Goal: Contribute content: Contribute content

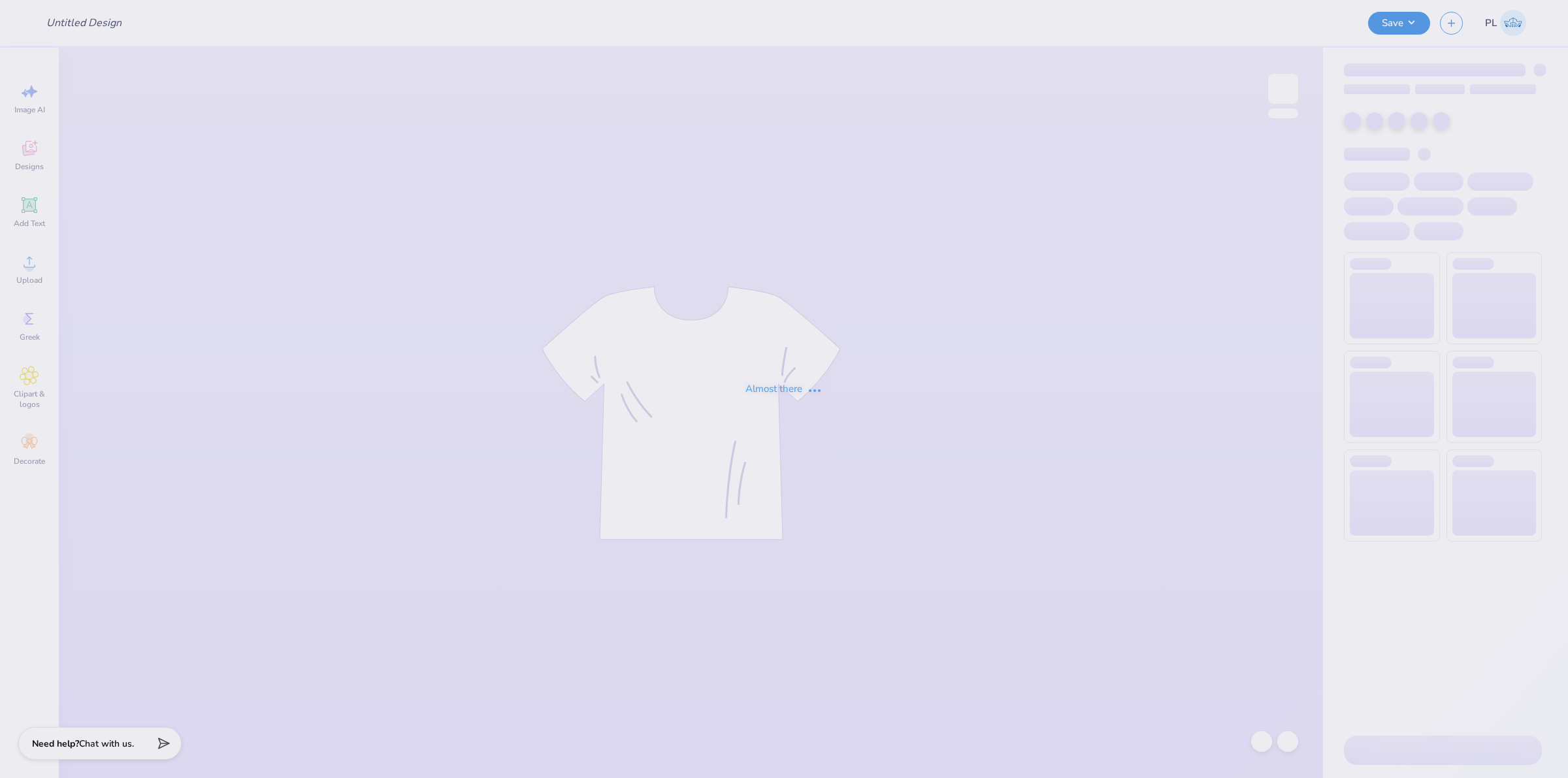
type input "[PERSON_NAME] : [GEOGRAPHIC_DATA][US_STATE]"
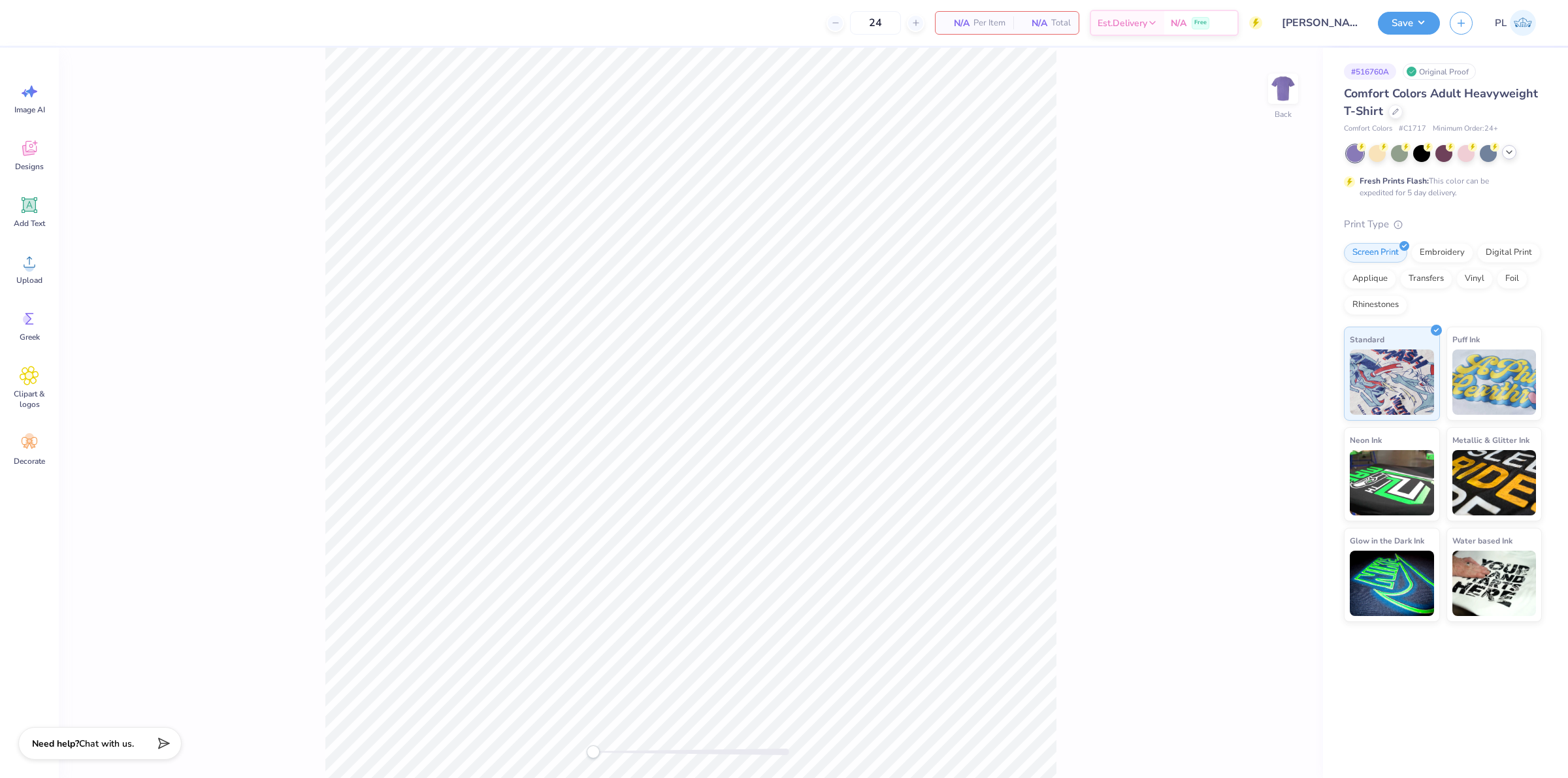
click at [1508, 147] on icon at bounding box center [1509, 152] width 10 height 10
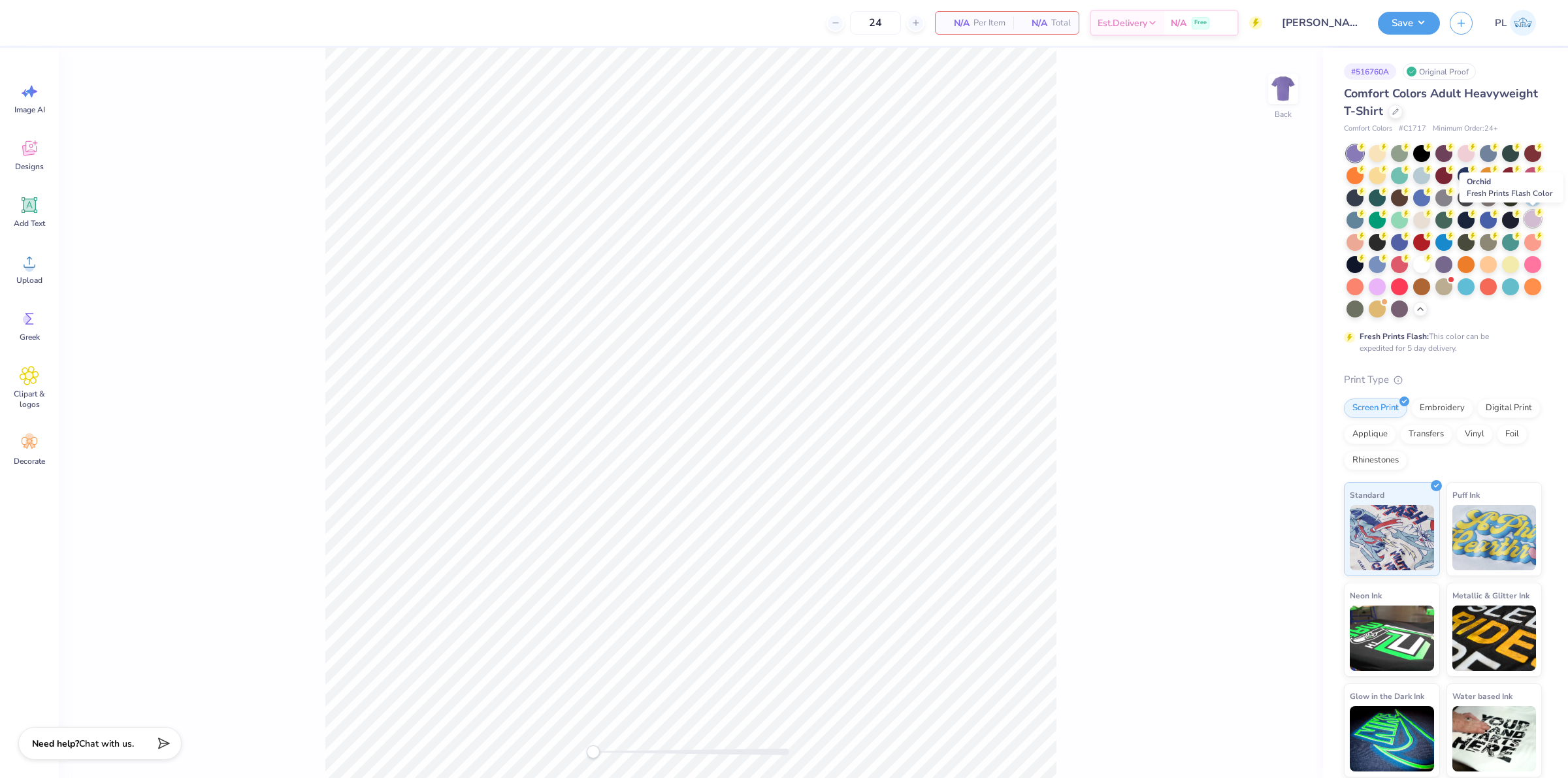
click at [1534, 222] on div at bounding box center [1533, 219] width 17 height 17
click at [1399, 106] on div at bounding box center [1395, 110] width 14 height 14
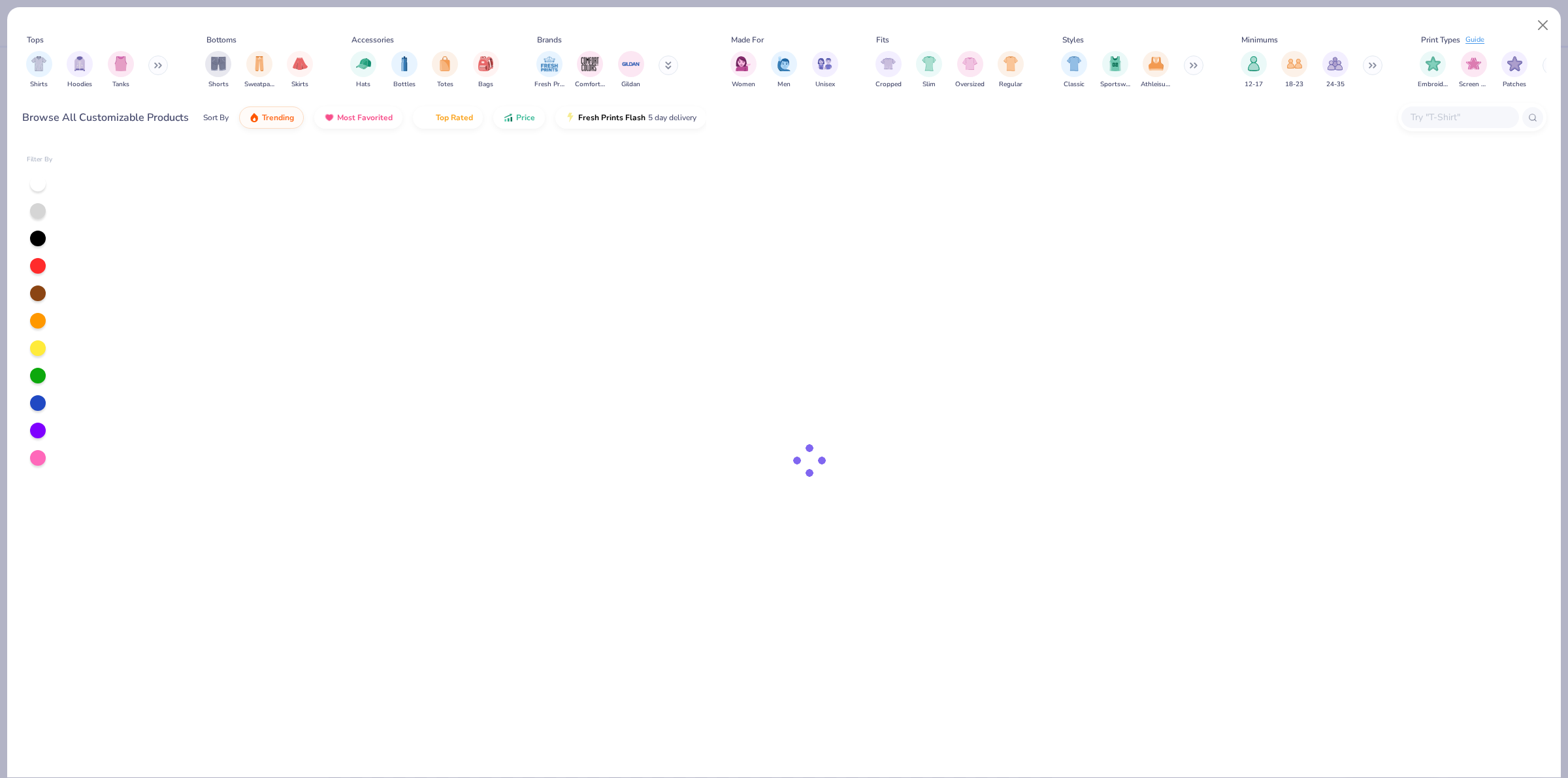
click at [1452, 122] on input "text" at bounding box center [1460, 117] width 101 height 15
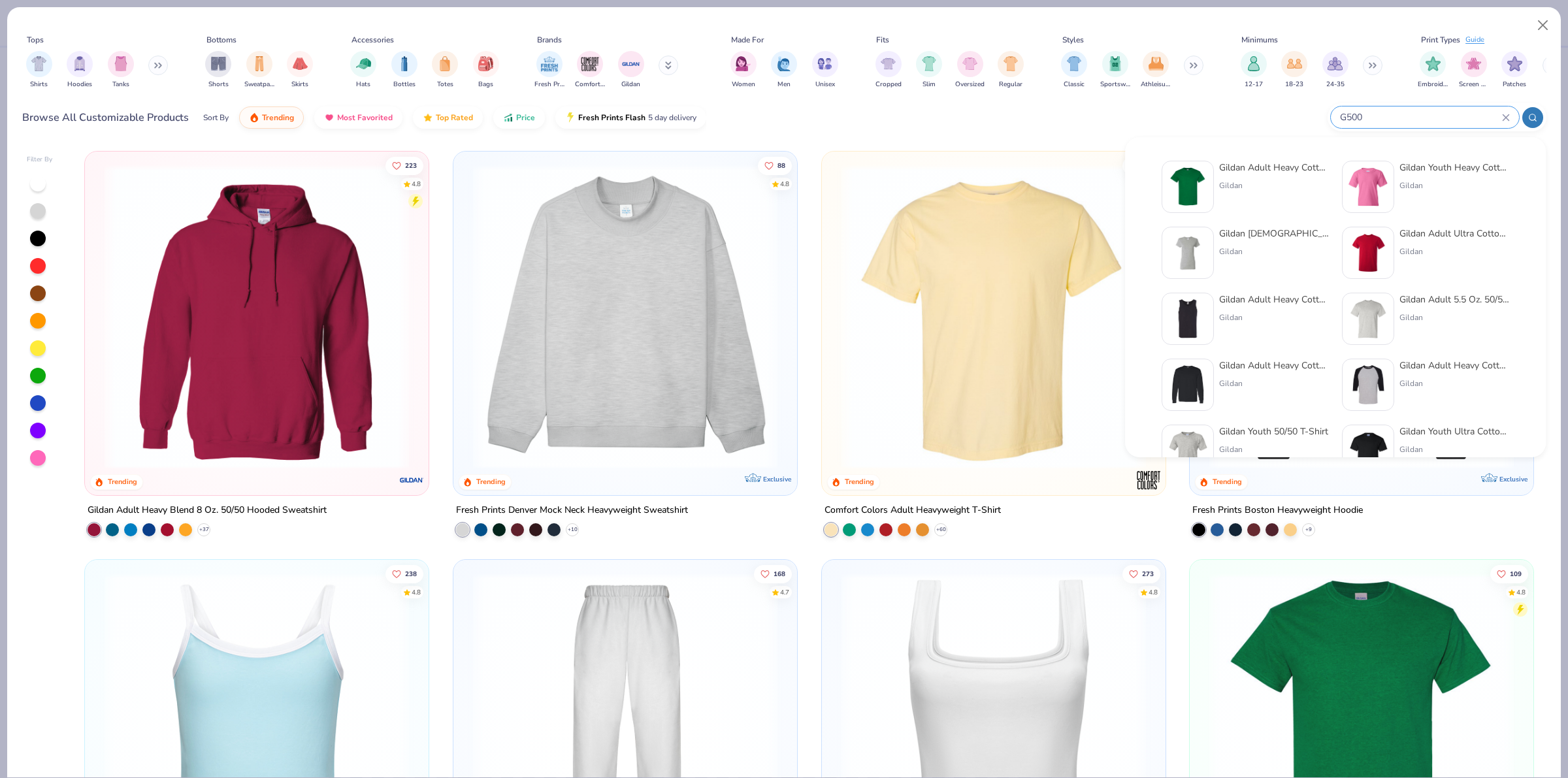
type input "G500"
click at [1298, 162] on div "Gildan Adult Heavy Cotton T-Shirt" at bounding box center [1274, 168] width 110 height 14
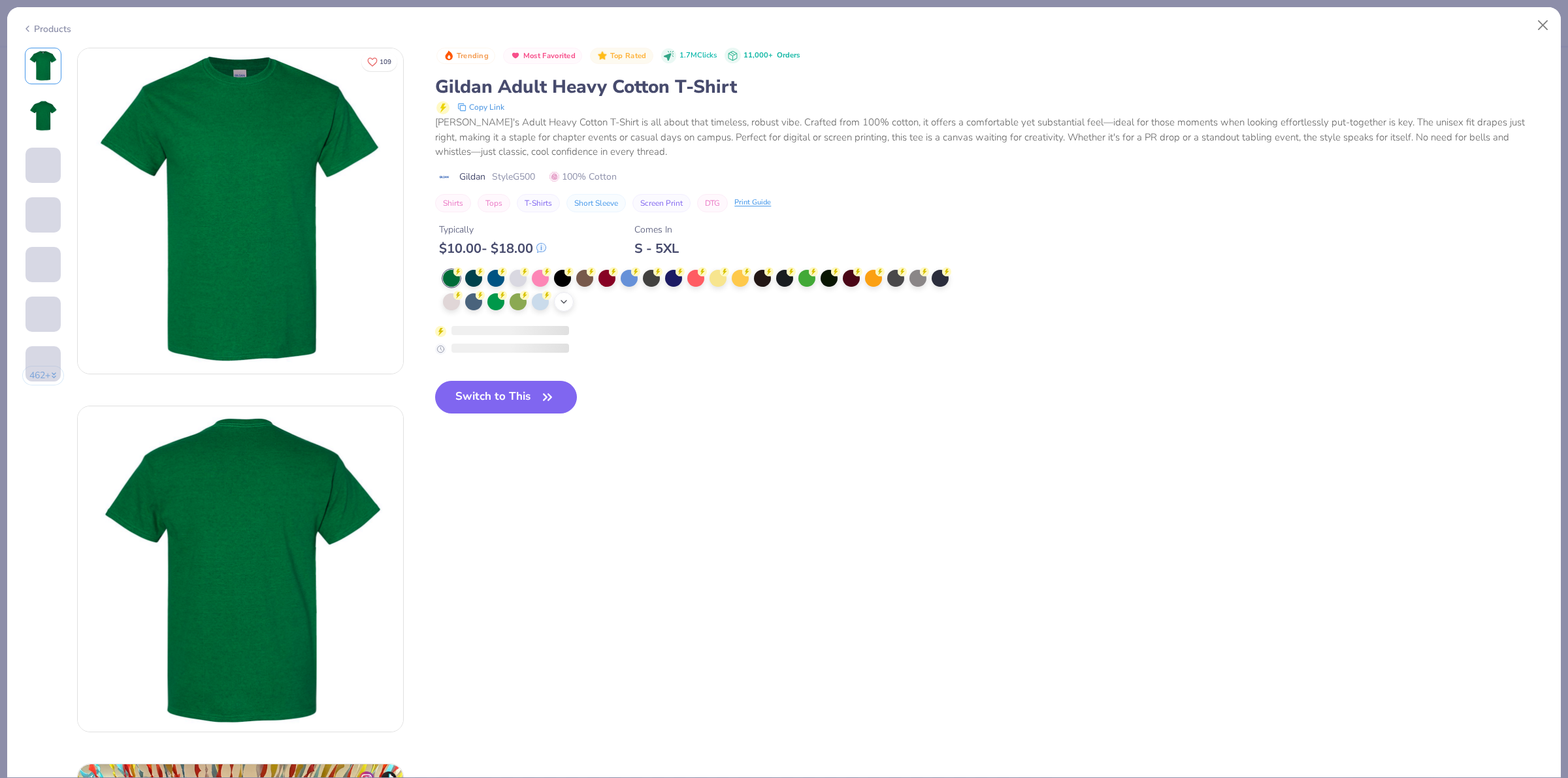
click at [564, 297] on icon at bounding box center [563, 301] width 10 height 10
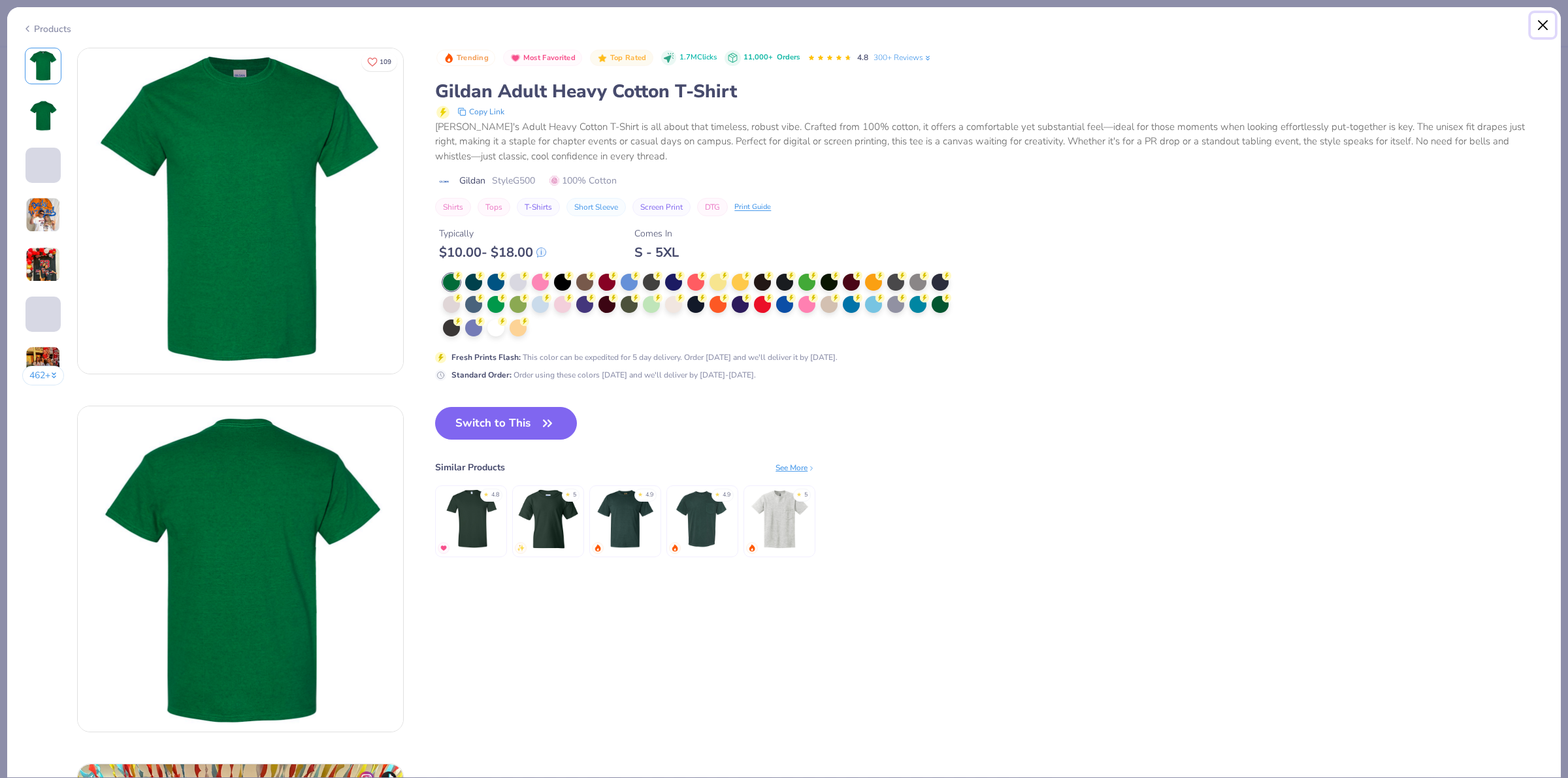
click at [1546, 28] on button "Close" at bounding box center [1543, 25] width 25 height 25
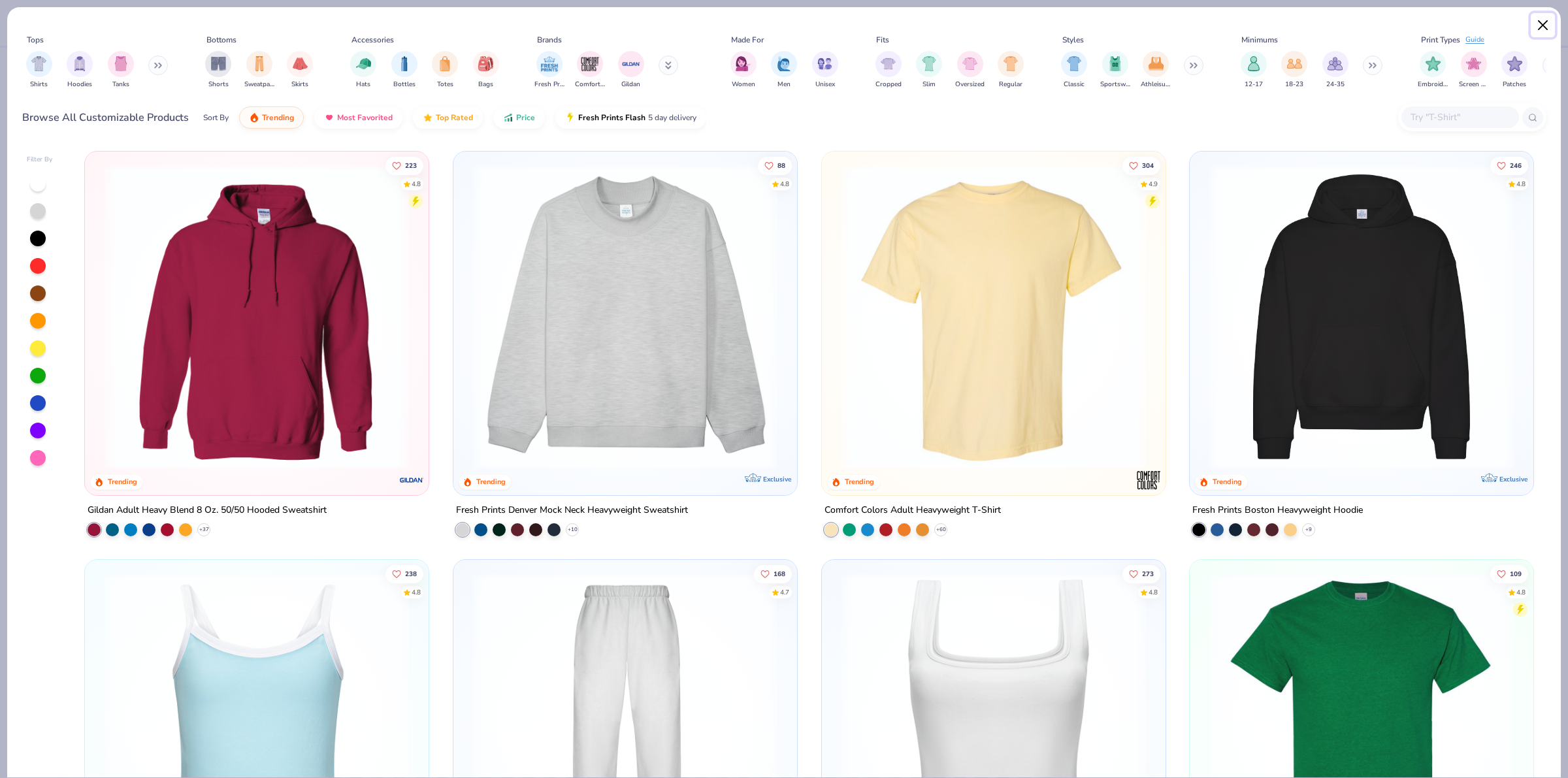
click at [1546, 18] on button "Close" at bounding box center [1543, 25] width 25 height 25
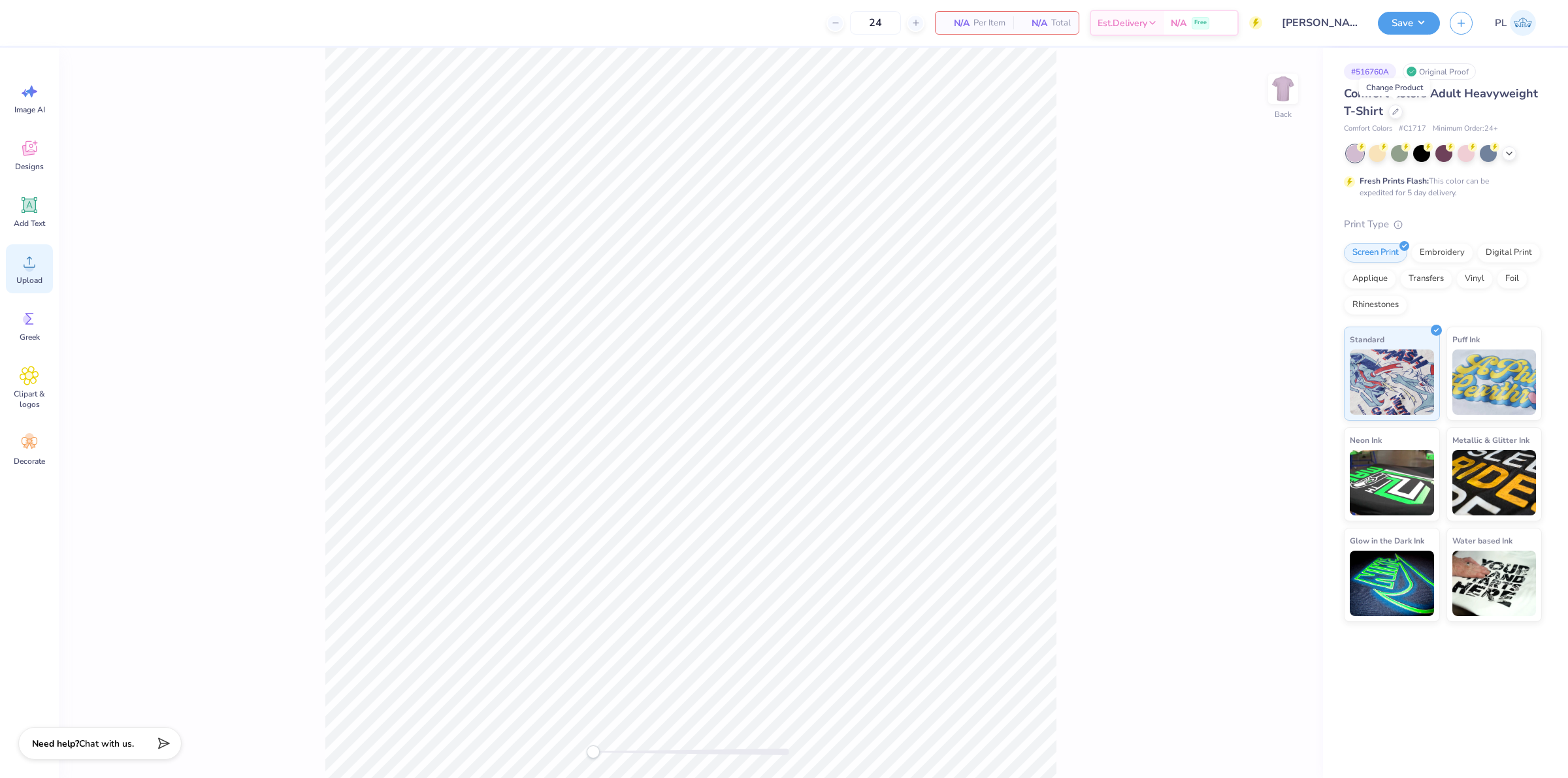
click at [34, 273] on div "Upload" at bounding box center [29, 269] width 47 height 49
click at [1283, 95] on img at bounding box center [1283, 89] width 52 height 52
click at [44, 269] on div "Upload" at bounding box center [29, 269] width 47 height 49
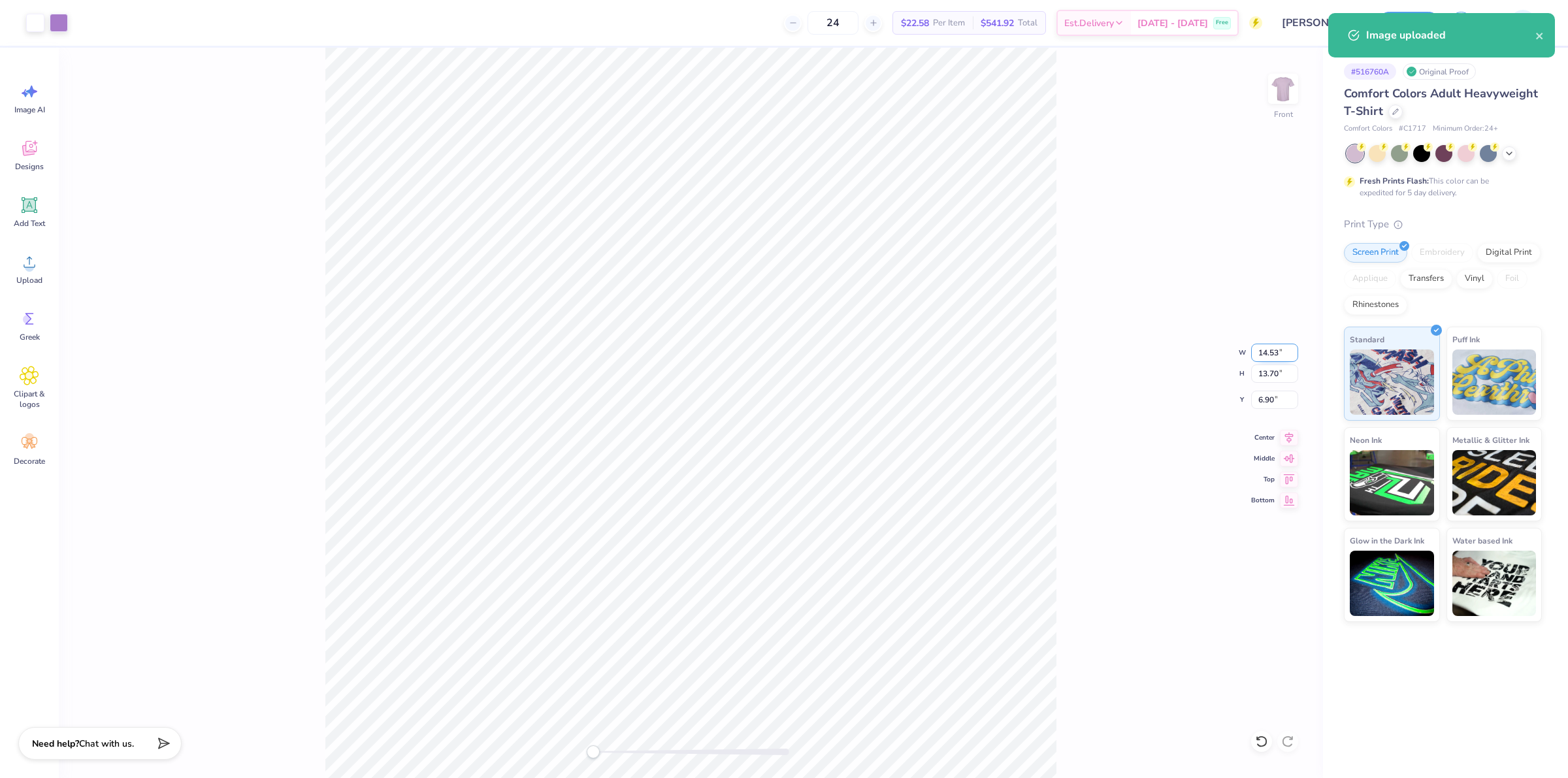
drag, startPoint x: 1255, startPoint y: 353, endPoint x: 1281, endPoint y: 348, distance: 26.5
click at [1281, 348] on input "14.53" at bounding box center [1274, 353] width 47 height 18
type input "12.5"
drag, startPoint x: 1255, startPoint y: 403, endPoint x: 1274, endPoint y: 399, distance: 19.4
click at [1274, 399] on input "7.49" at bounding box center [1274, 400] width 47 height 18
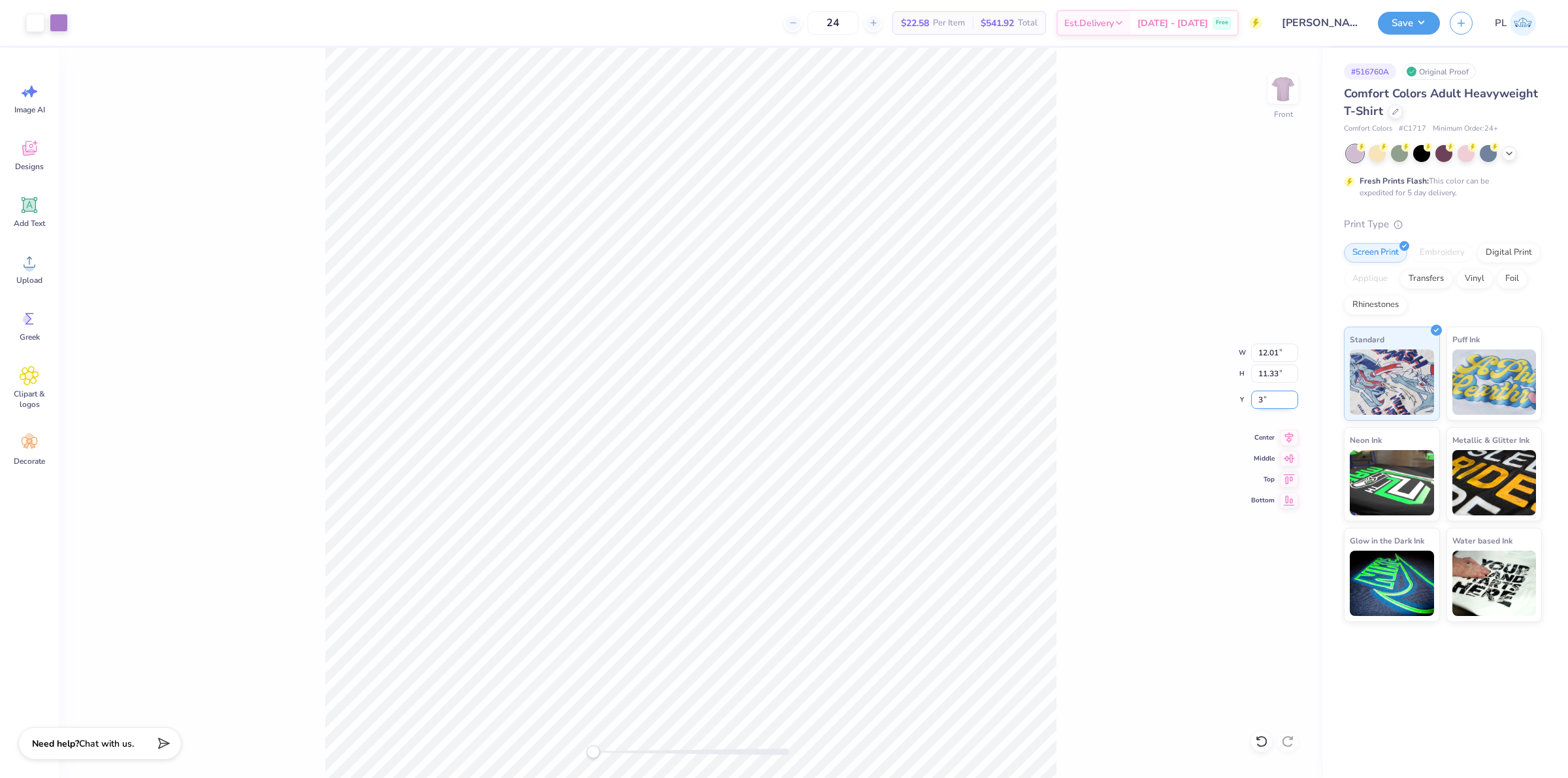
type input "3"
click at [1271, 99] on img at bounding box center [1283, 89] width 52 height 52
click at [13, 271] on div "Upload" at bounding box center [29, 269] width 47 height 49
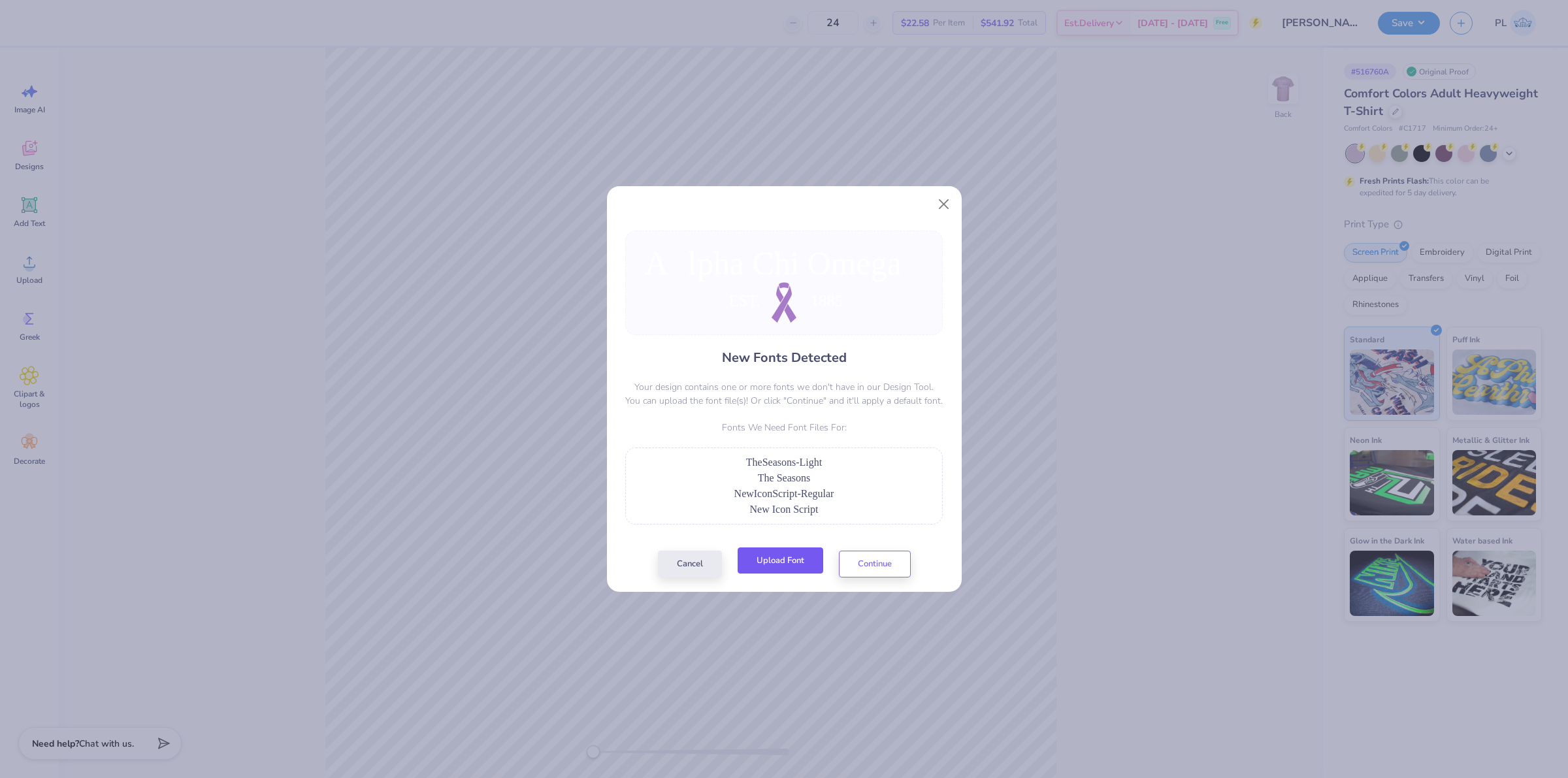
click at [781, 563] on button "Upload Font" at bounding box center [781, 561] width 86 height 27
click at [807, 563] on button "Upload Font" at bounding box center [781, 561] width 86 height 27
click at [806, 566] on button "Upload Font" at bounding box center [781, 561] width 86 height 27
click at [944, 204] on button "Close" at bounding box center [943, 204] width 25 height 25
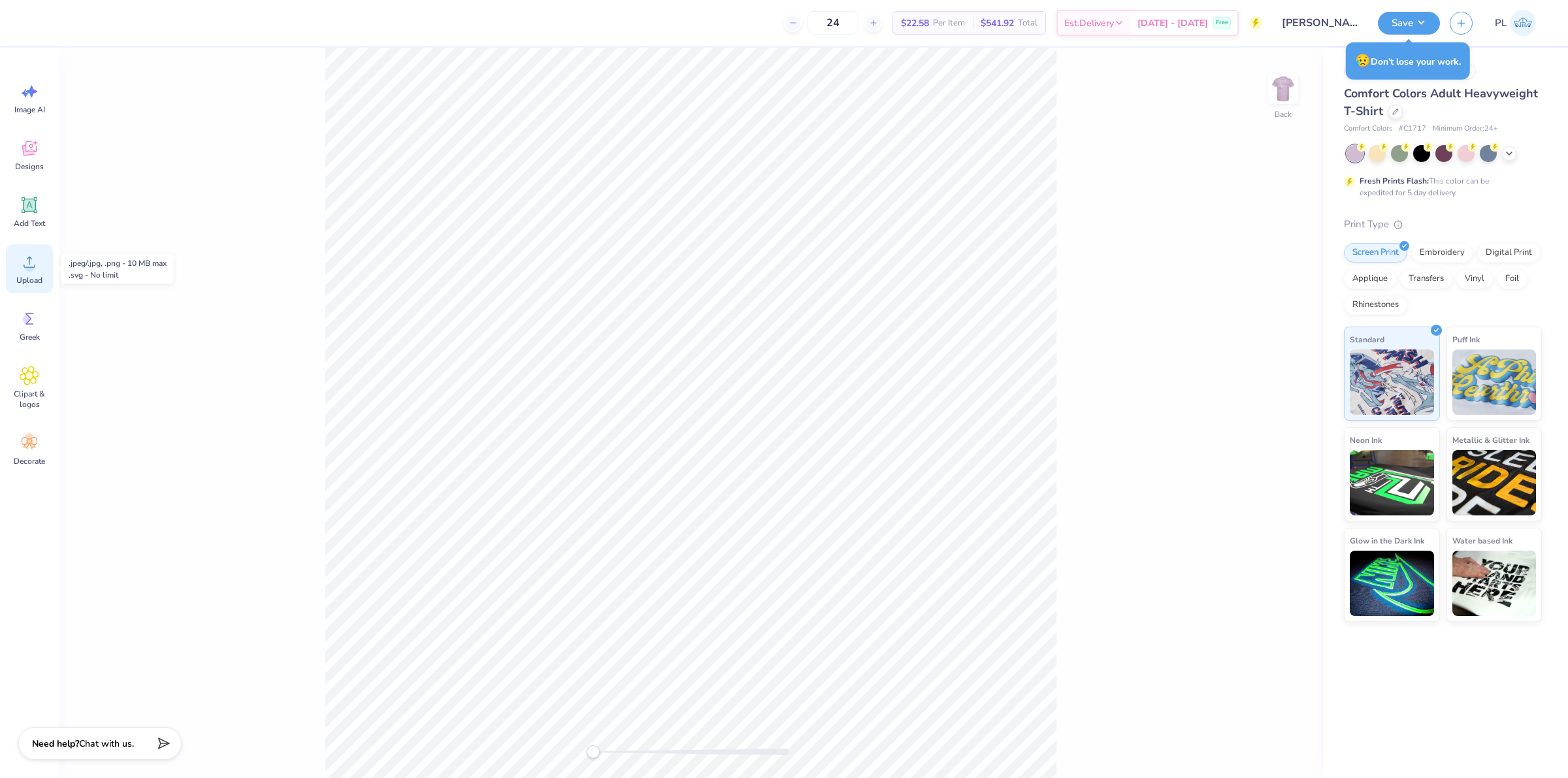
click at [20, 263] on icon at bounding box center [29, 262] width 20 height 20
click at [30, 268] on circle at bounding box center [29, 267] width 9 height 9
click at [1375, 153] on div at bounding box center [1377, 152] width 17 height 17
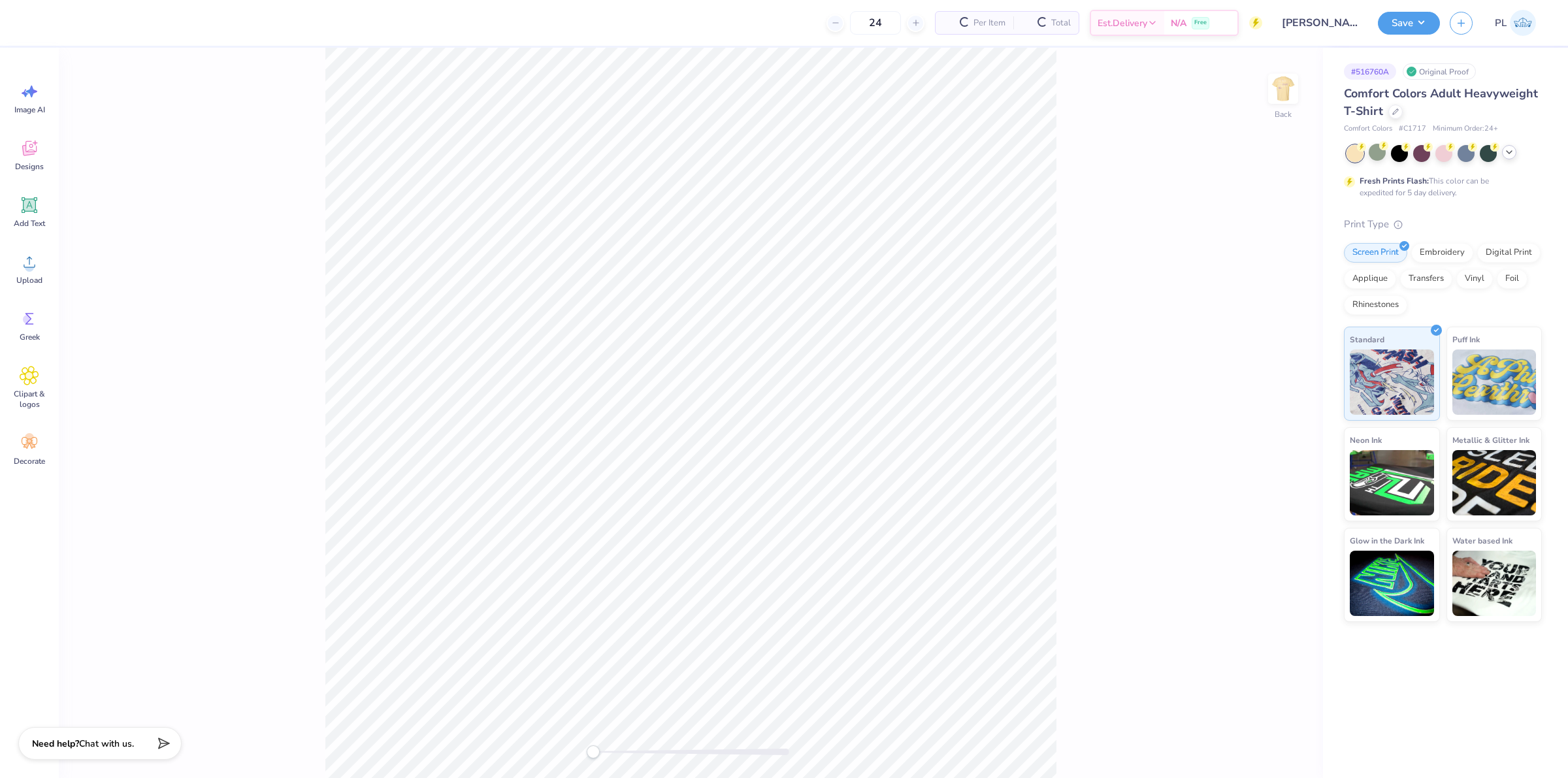
click at [1511, 155] on icon at bounding box center [1509, 152] width 10 height 10
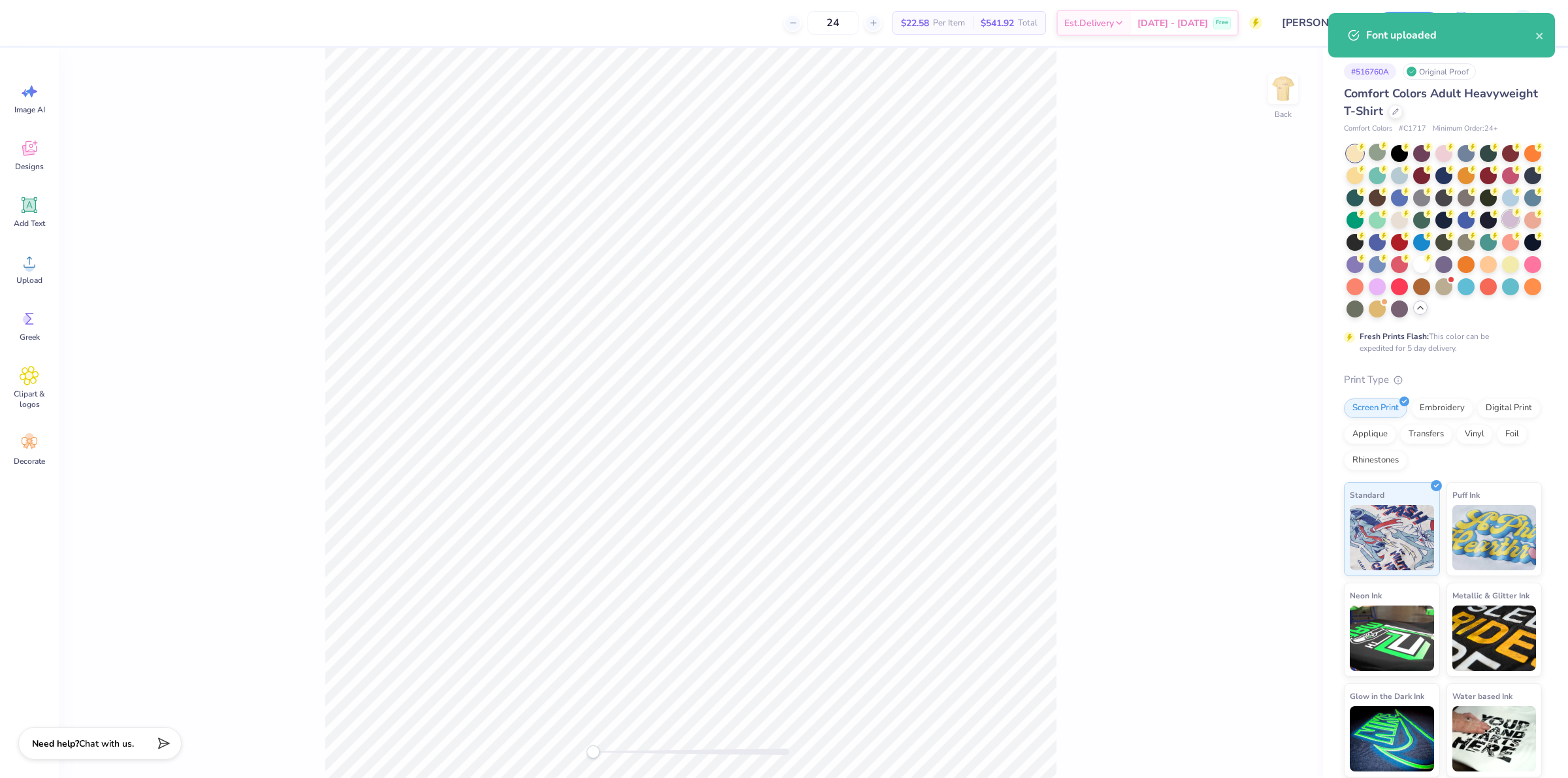
click at [1513, 217] on div at bounding box center [1510, 219] width 17 height 17
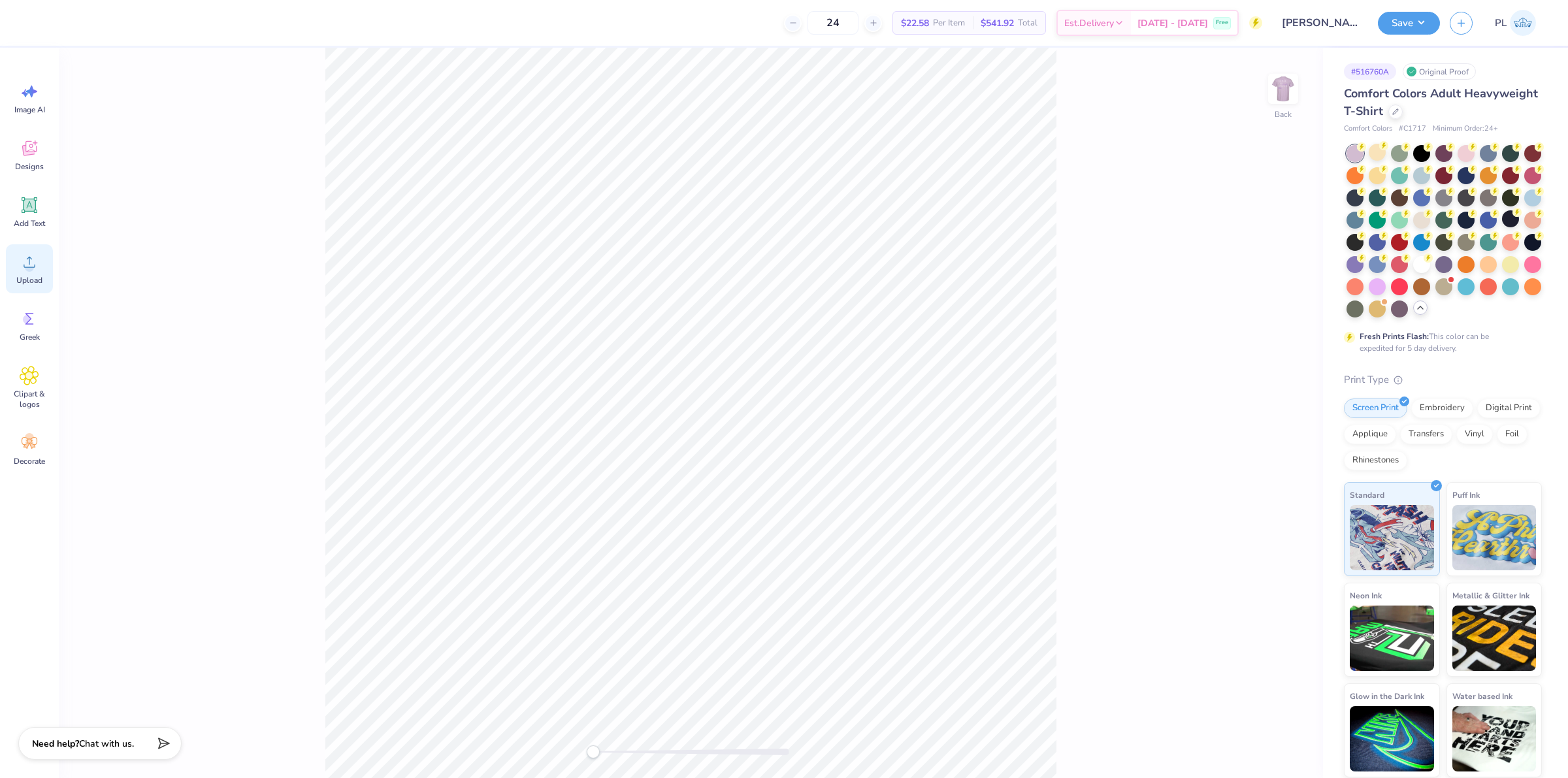
click at [26, 270] on circle at bounding box center [29, 267] width 9 height 9
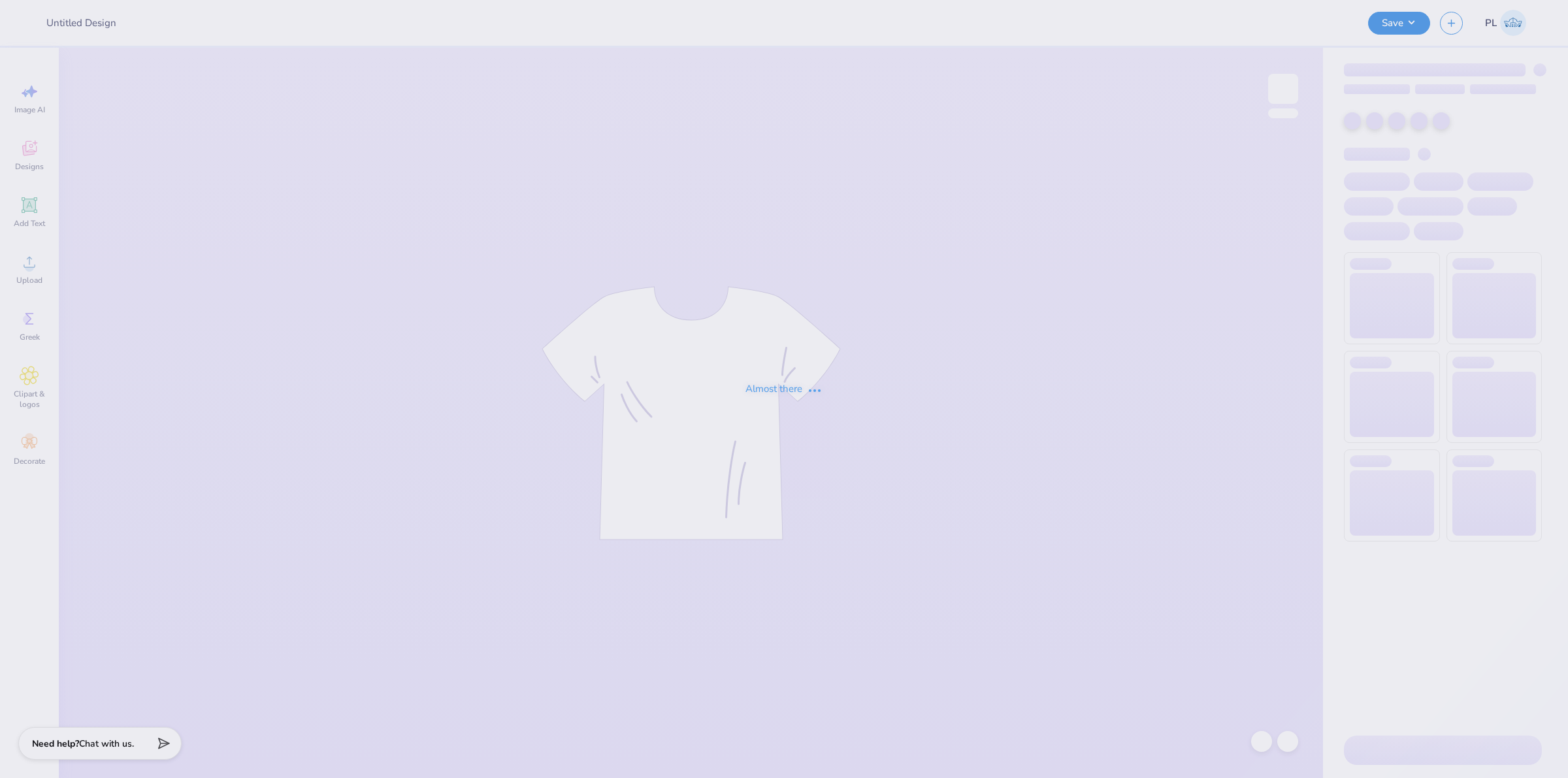
type input "[PERSON_NAME] : [GEOGRAPHIC_DATA][US_STATE]"
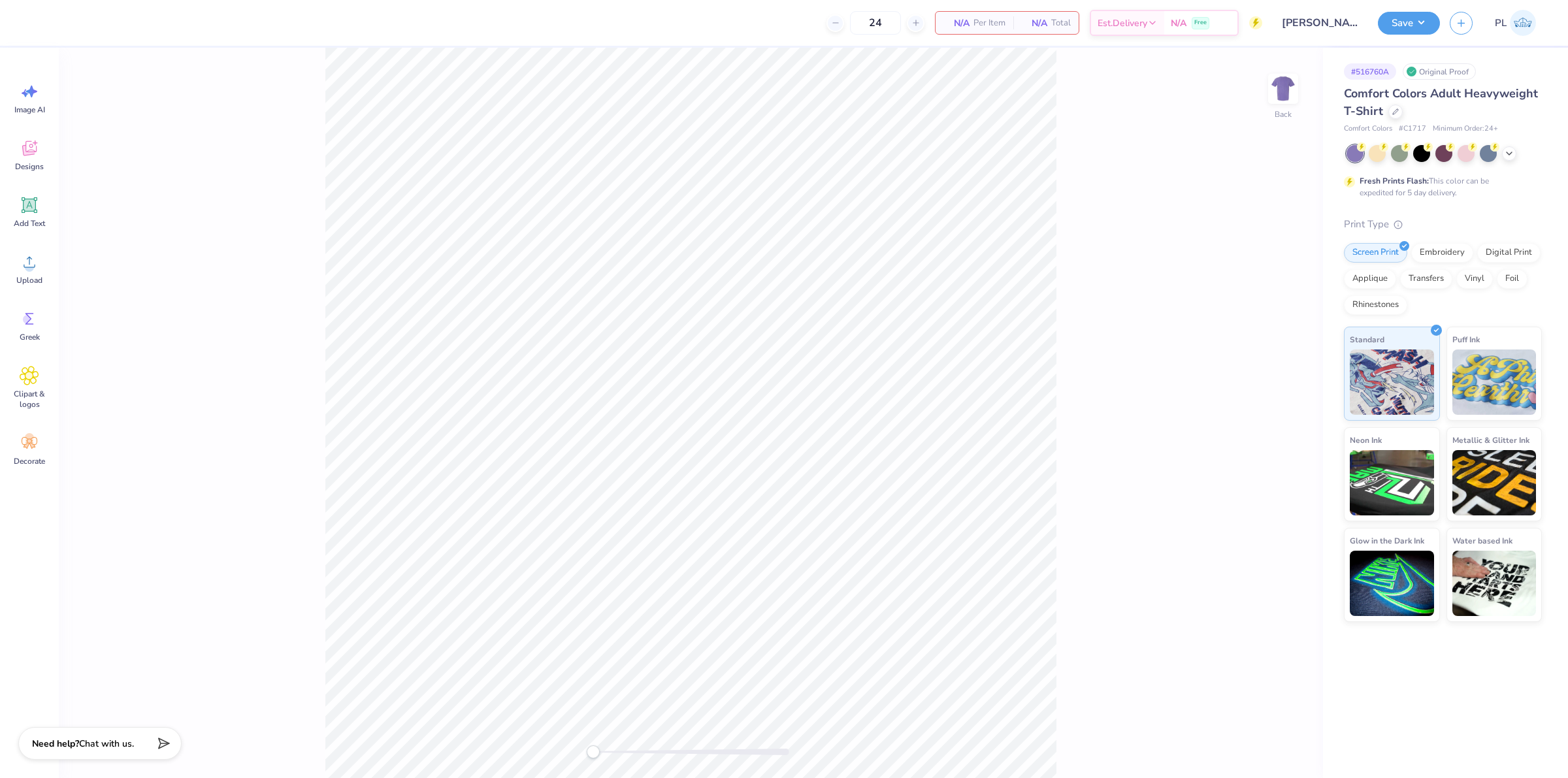
click at [1501, 155] on div at bounding box center [1444, 153] width 195 height 17
click at [1506, 153] on icon at bounding box center [1509, 152] width 10 height 10
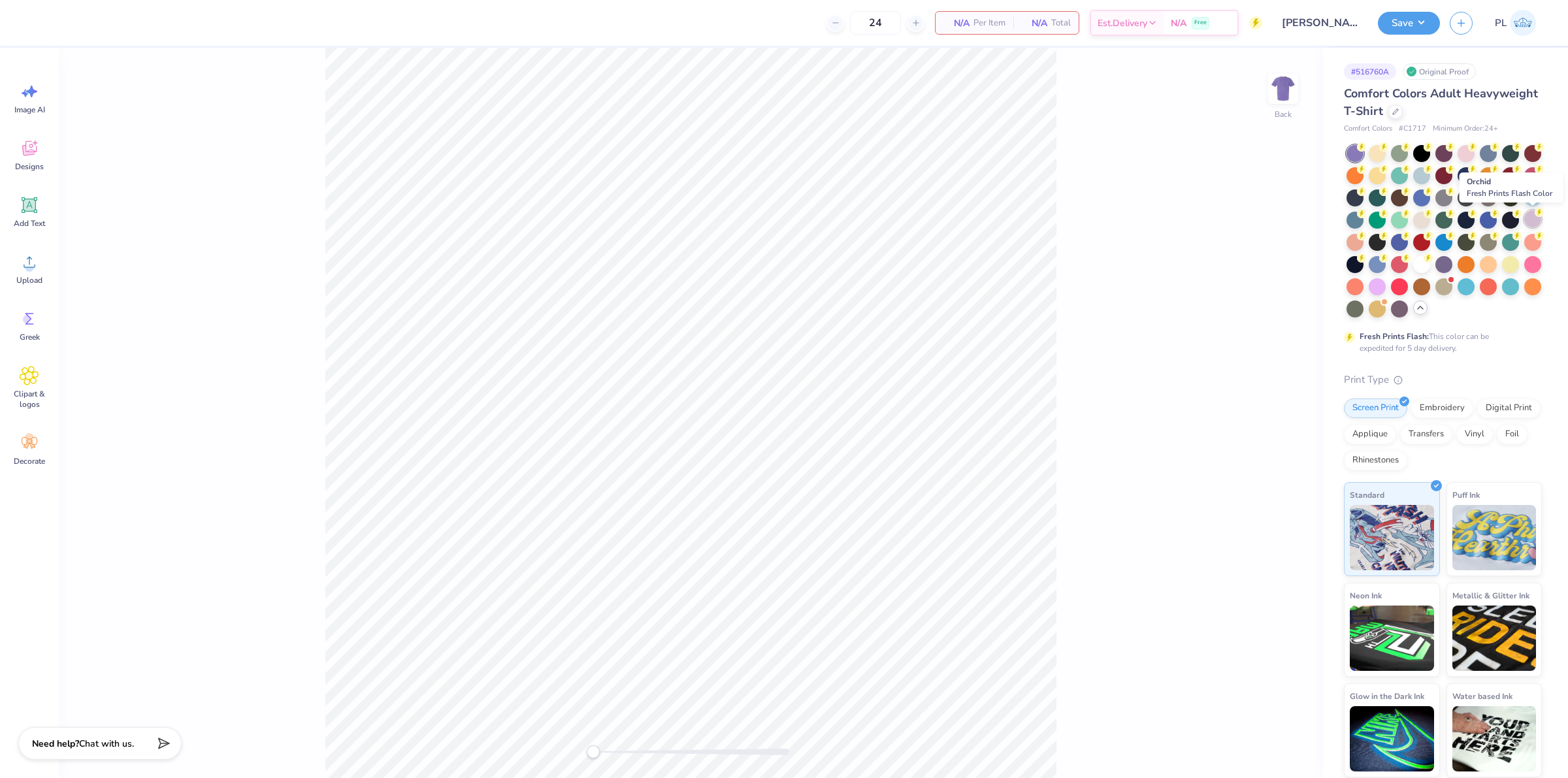
click at [1539, 216] on circle at bounding box center [1539, 212] width 9 height 9
click at [12, 262] on div "Upload" at bounding box center [29, 269] width 47 height 49
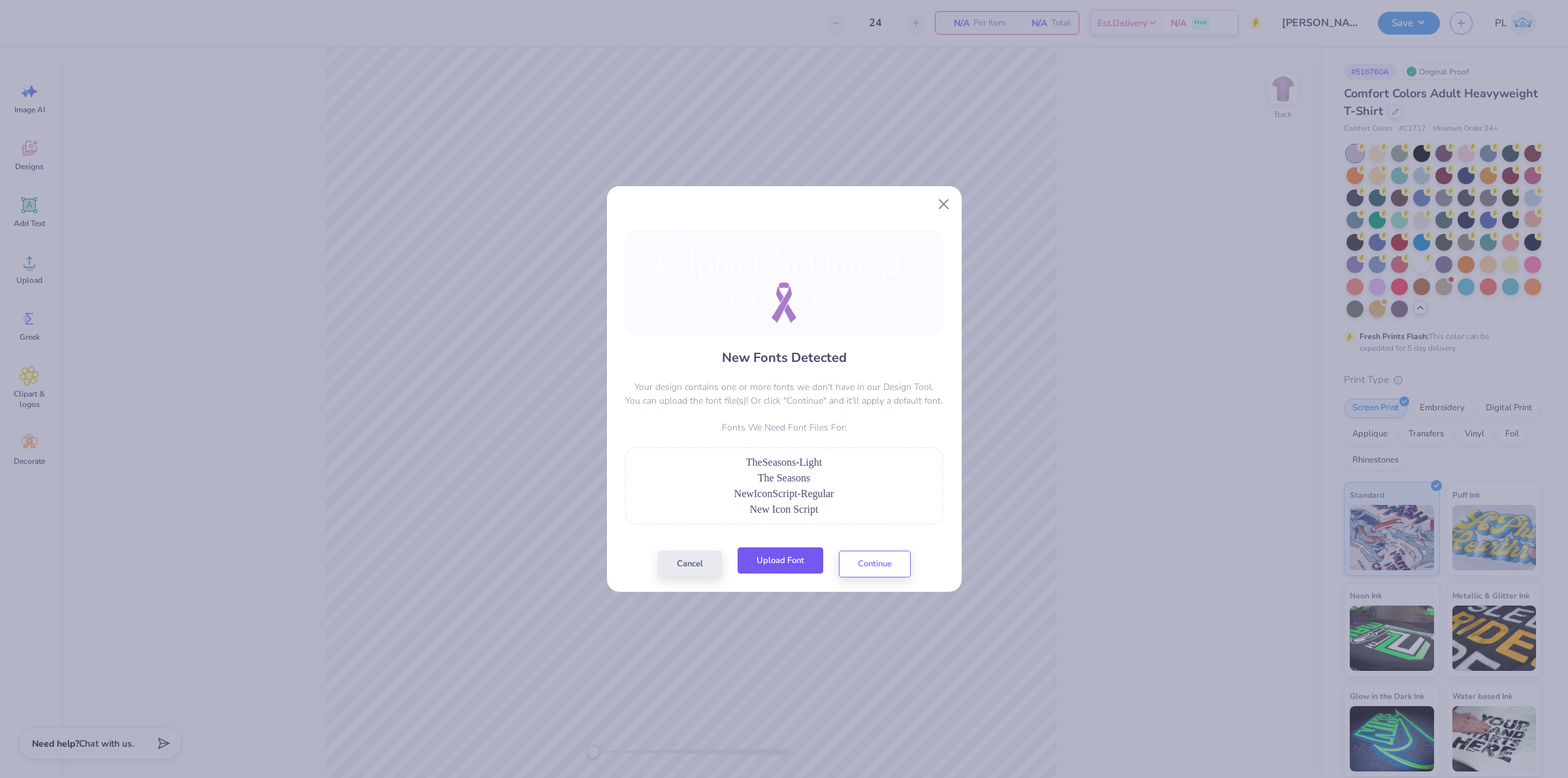
click at [789, 553] on button "Upload Font" at bounding box center [781, 561] width 86 height 27
click at [785, 565] on button "Upload Font" at bounding box center [781, 561] width 86 height 27
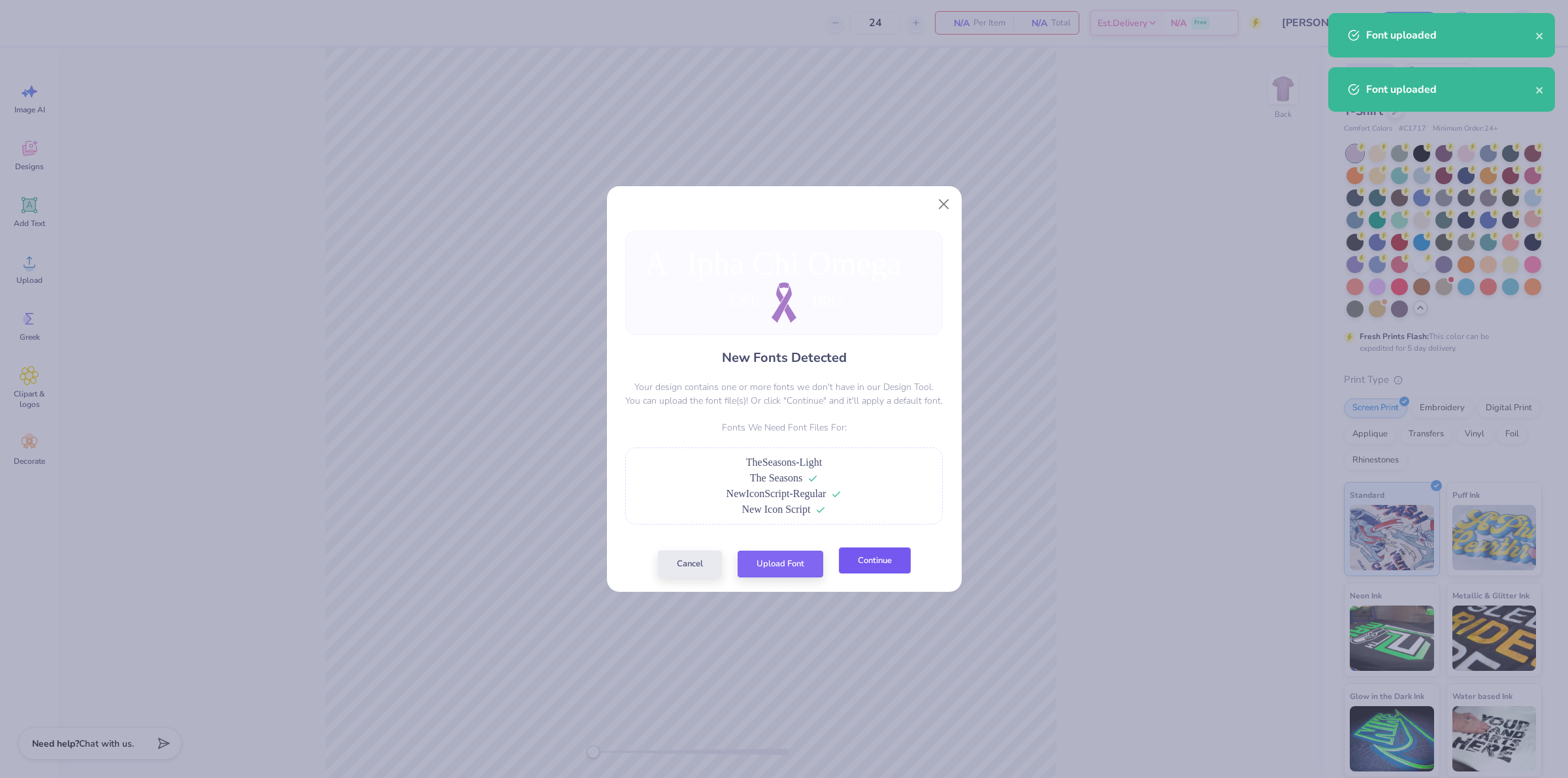
click at [862, 564] on button "Continue" at bounding box center [875, 561] width 72 height 27
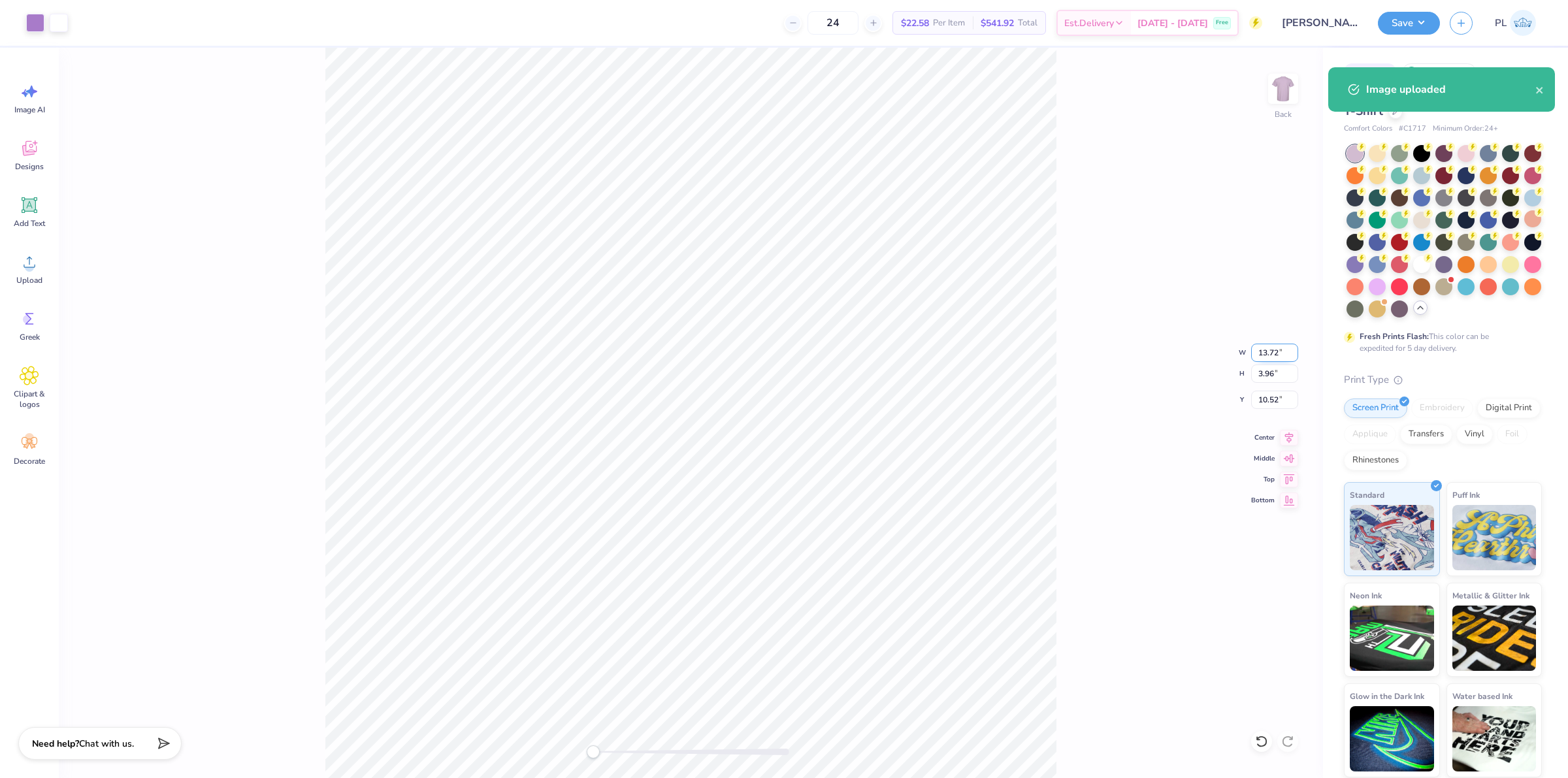
drag, startPoint x: 1255, startPoint y: 351, endPoint x: 1276, endPoint y: 351, distance: 21.0
click at [1276, 351] on input "13.72" at bounding box center [1274, 353] width 47 height 18
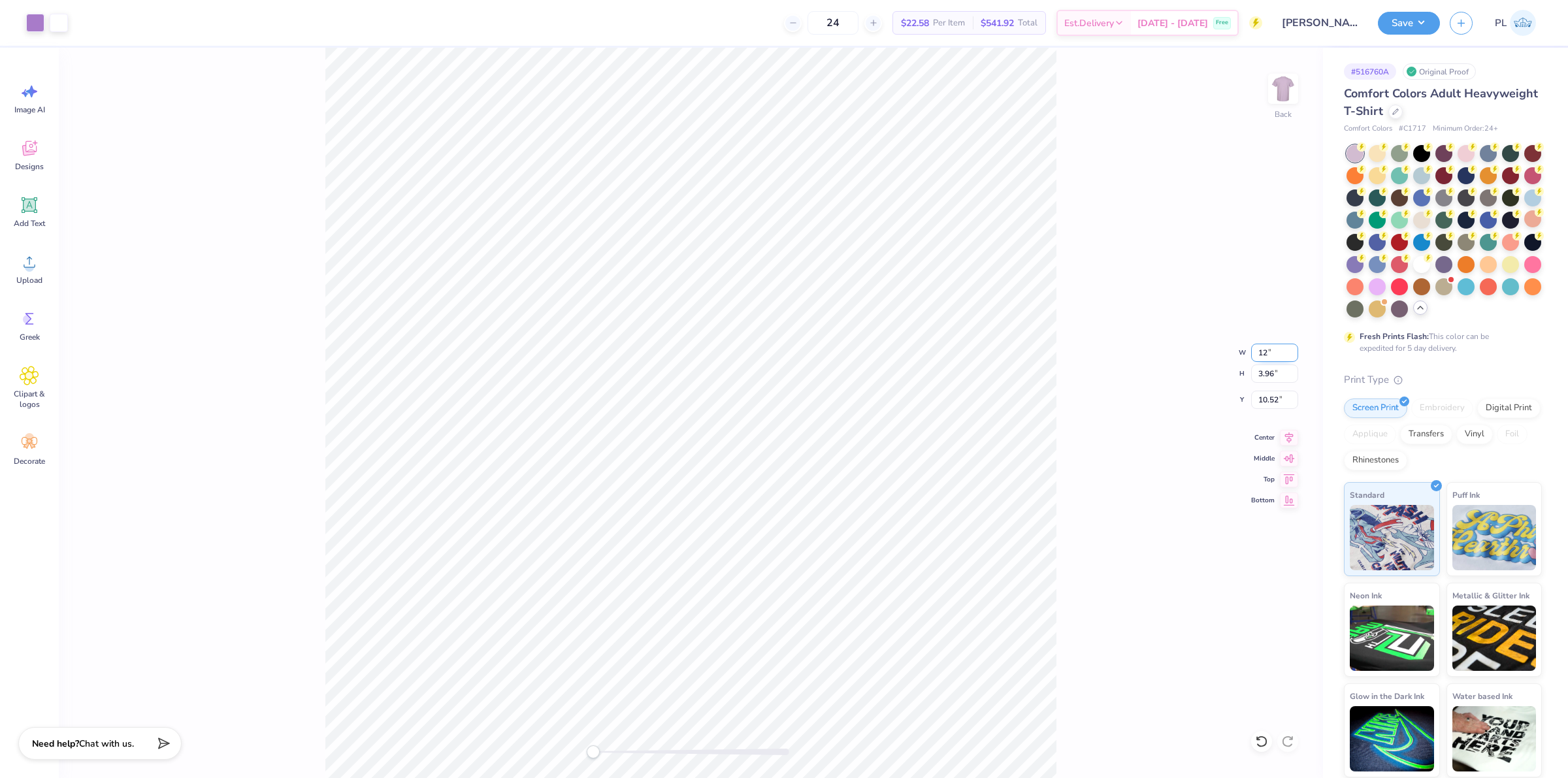
type input "10.50"
type input "3.26"
type input "10.85"
click at [1193, 440] on div "Back W 10.50 10.50 " H 3.26 3.26 " Y 10.85 10.85 " Center Middle Top Bottom" at bounding box center [691, 413] width 1264 height 730
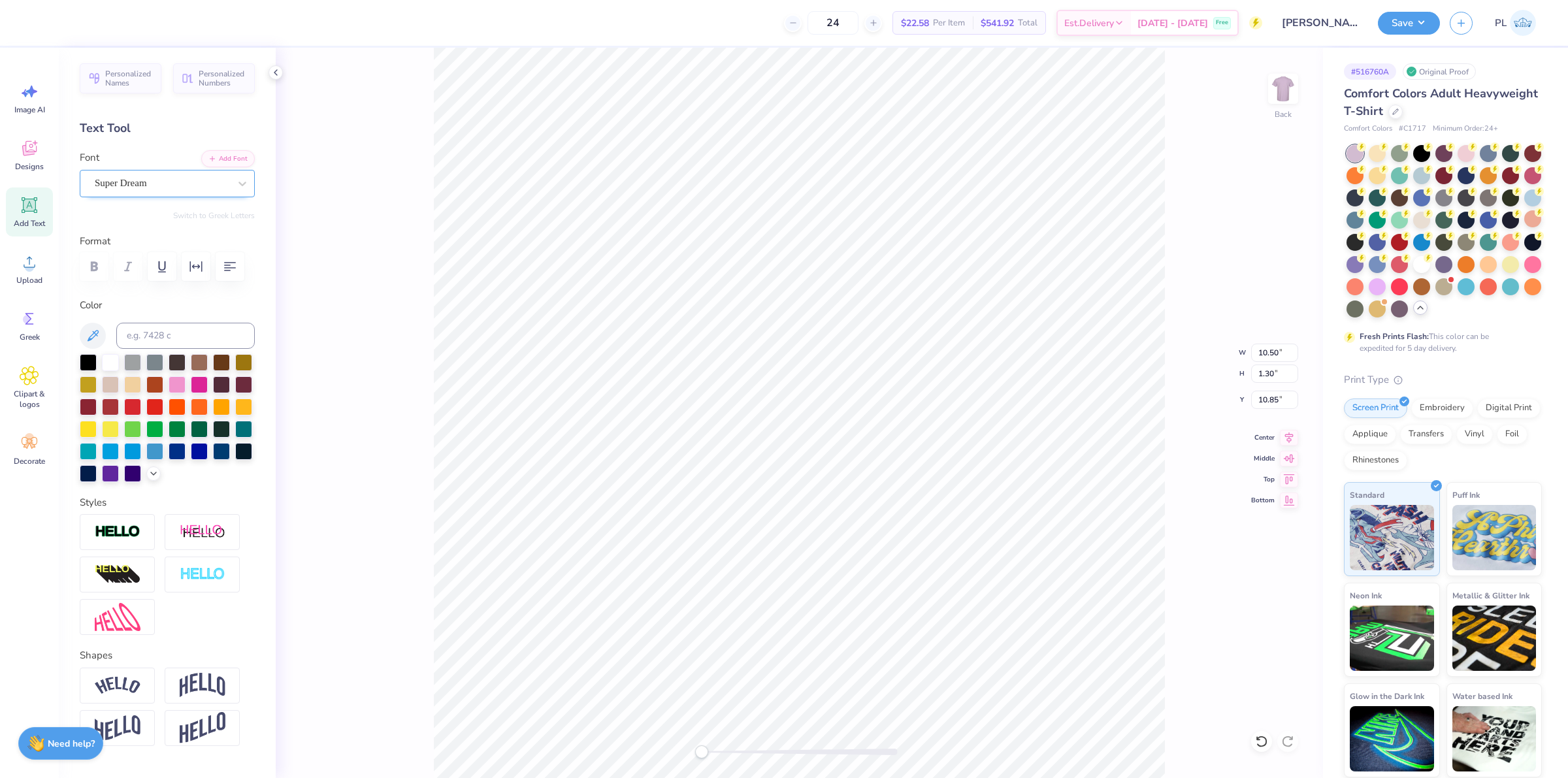
click at [127, 175] on div "Super Dream" at bounding box center [161, 183] width 137 height 20
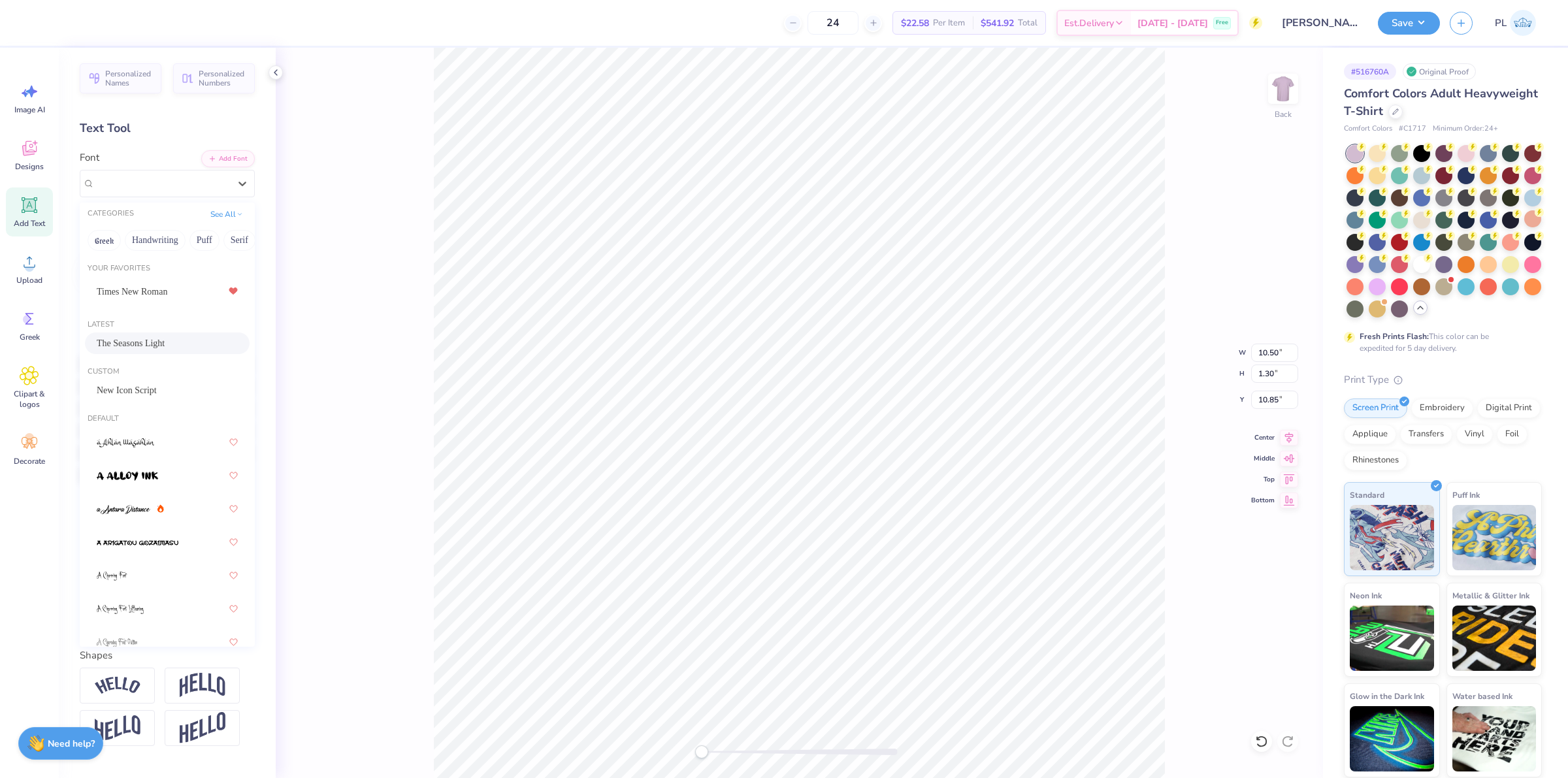
click at [155, 345] on span "The Seasons Light" at bounding box center [131, 343] width 68 height 14
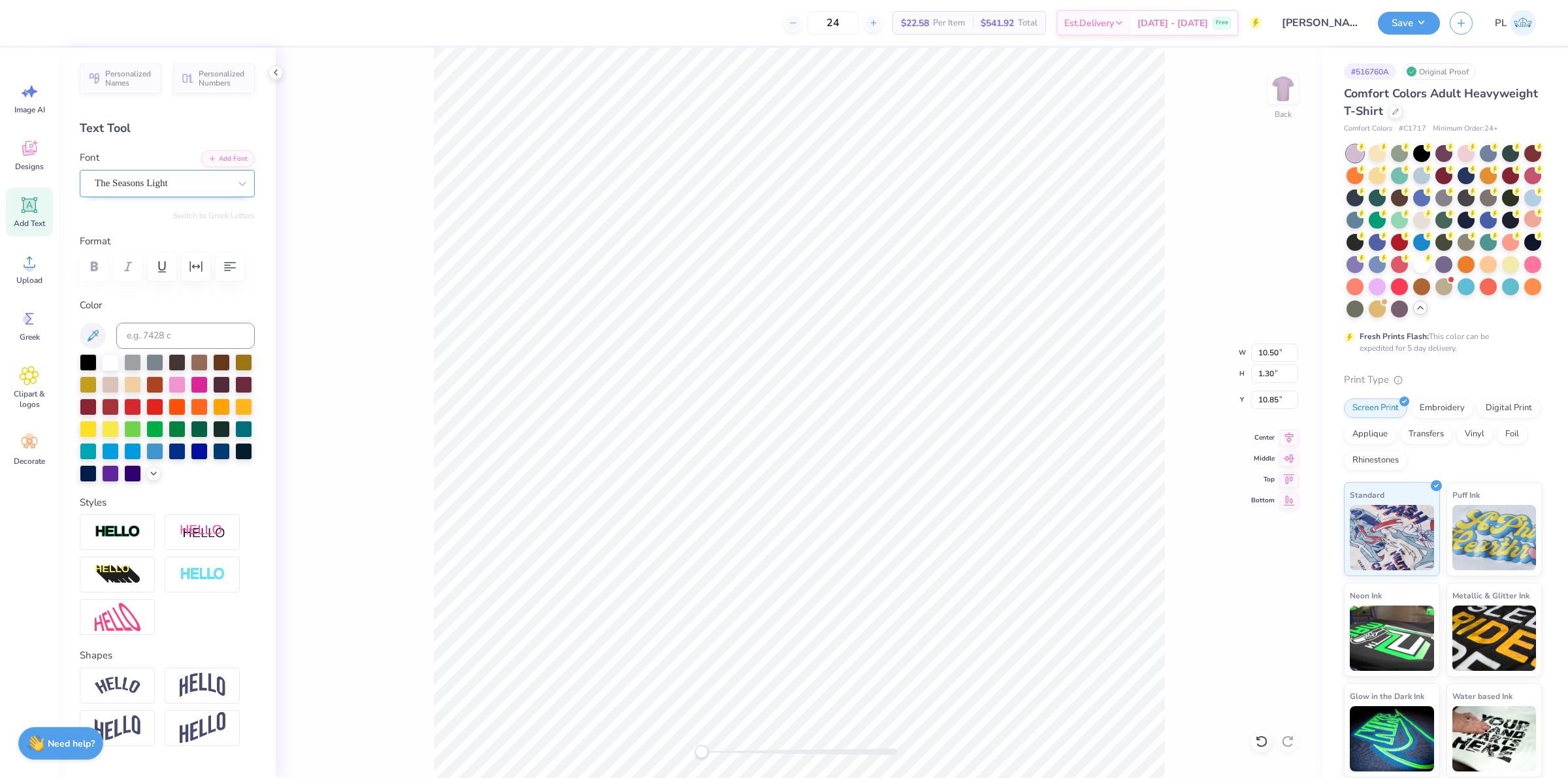
click at [151, 187] on div "The Seasons Light" at bounding box center [161, 183] width 137 height 20
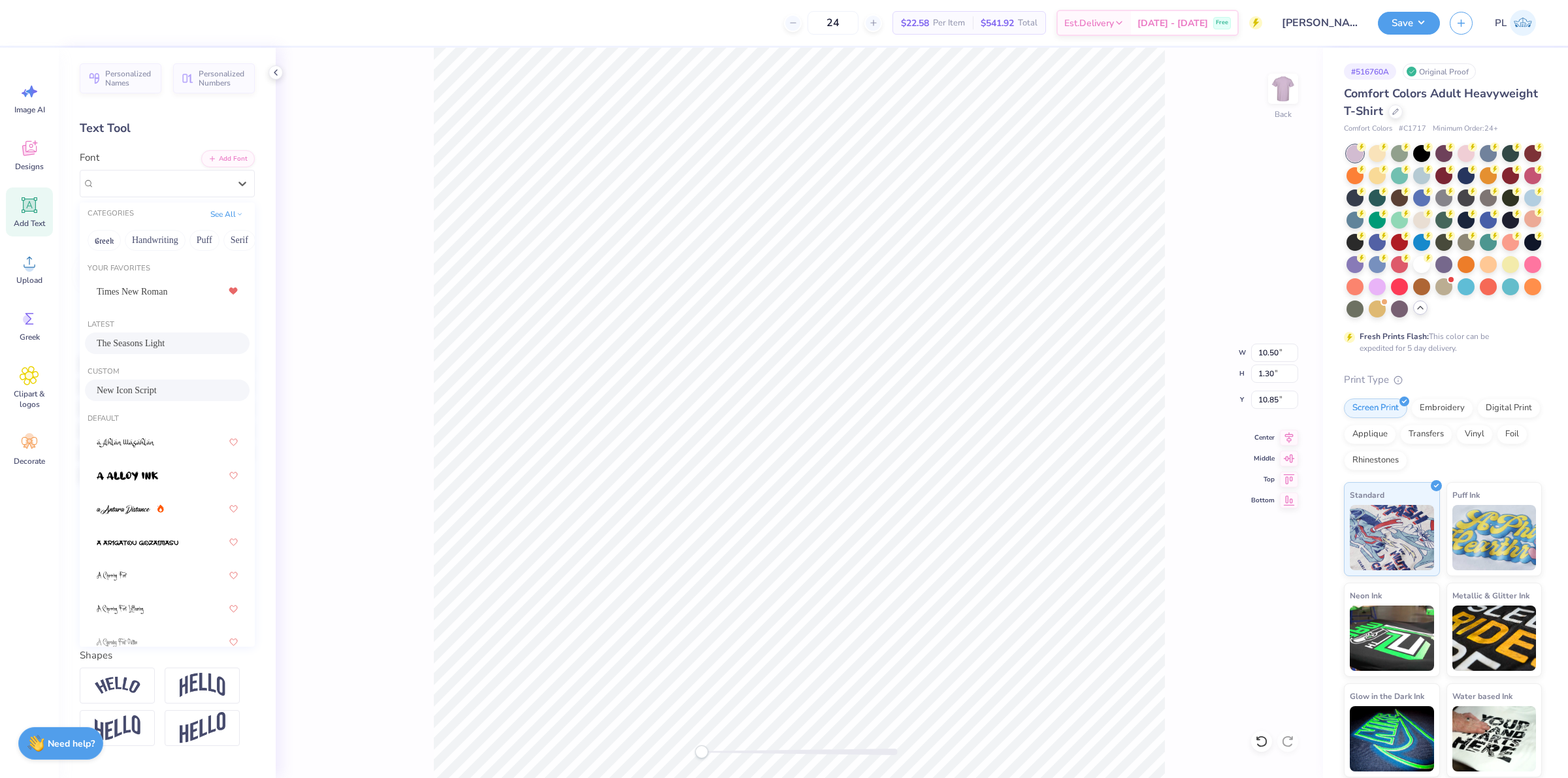
click at [138, 382] on div "New Icon Script" at bounding box center [168, 390] width 165 height 22
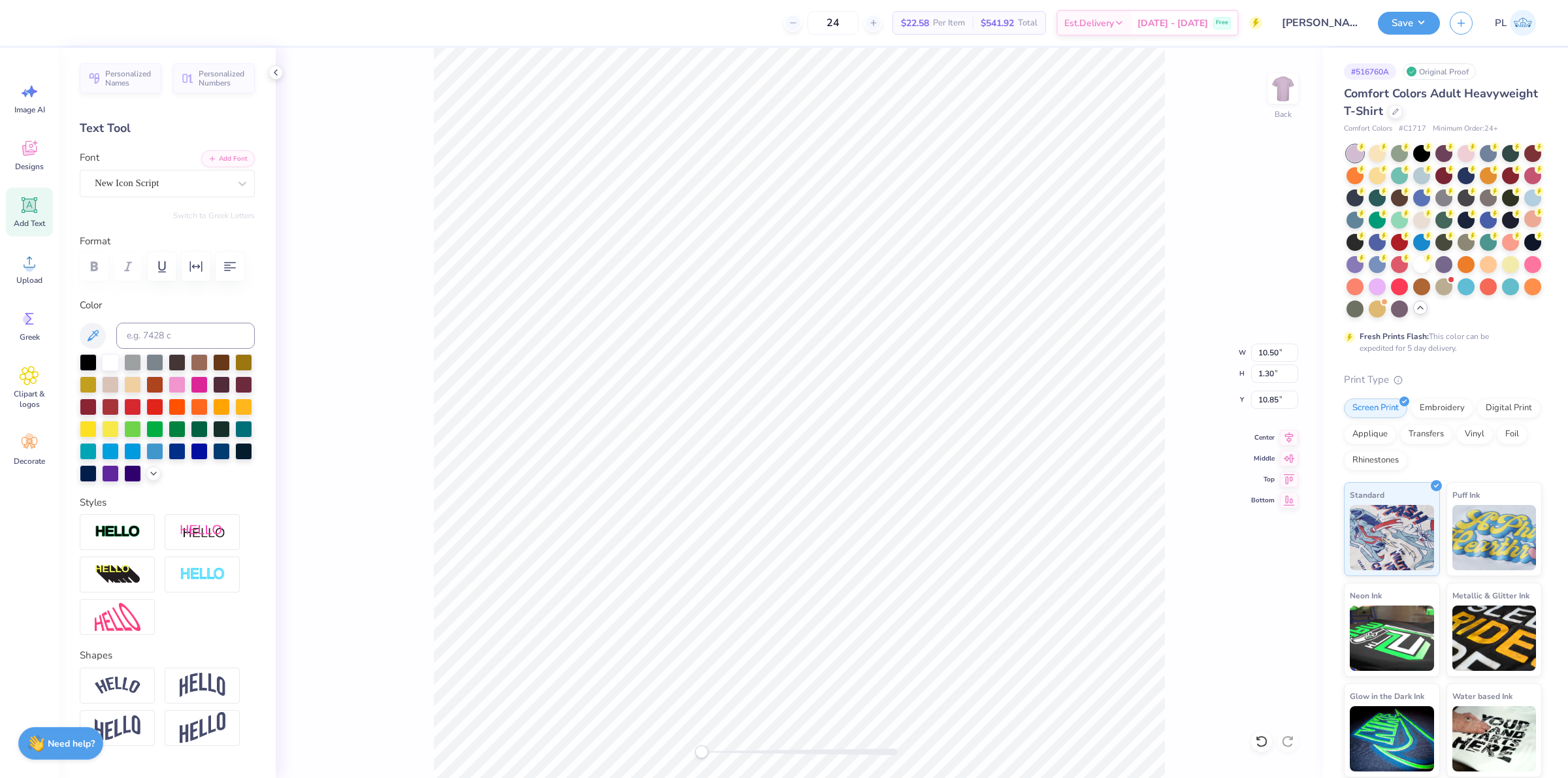
type input "1.37"
type input "0.54"
type input "12.91"
click at [129, 184] on div "Super Dream" at bounding box center [161, 183] width 137 height 20
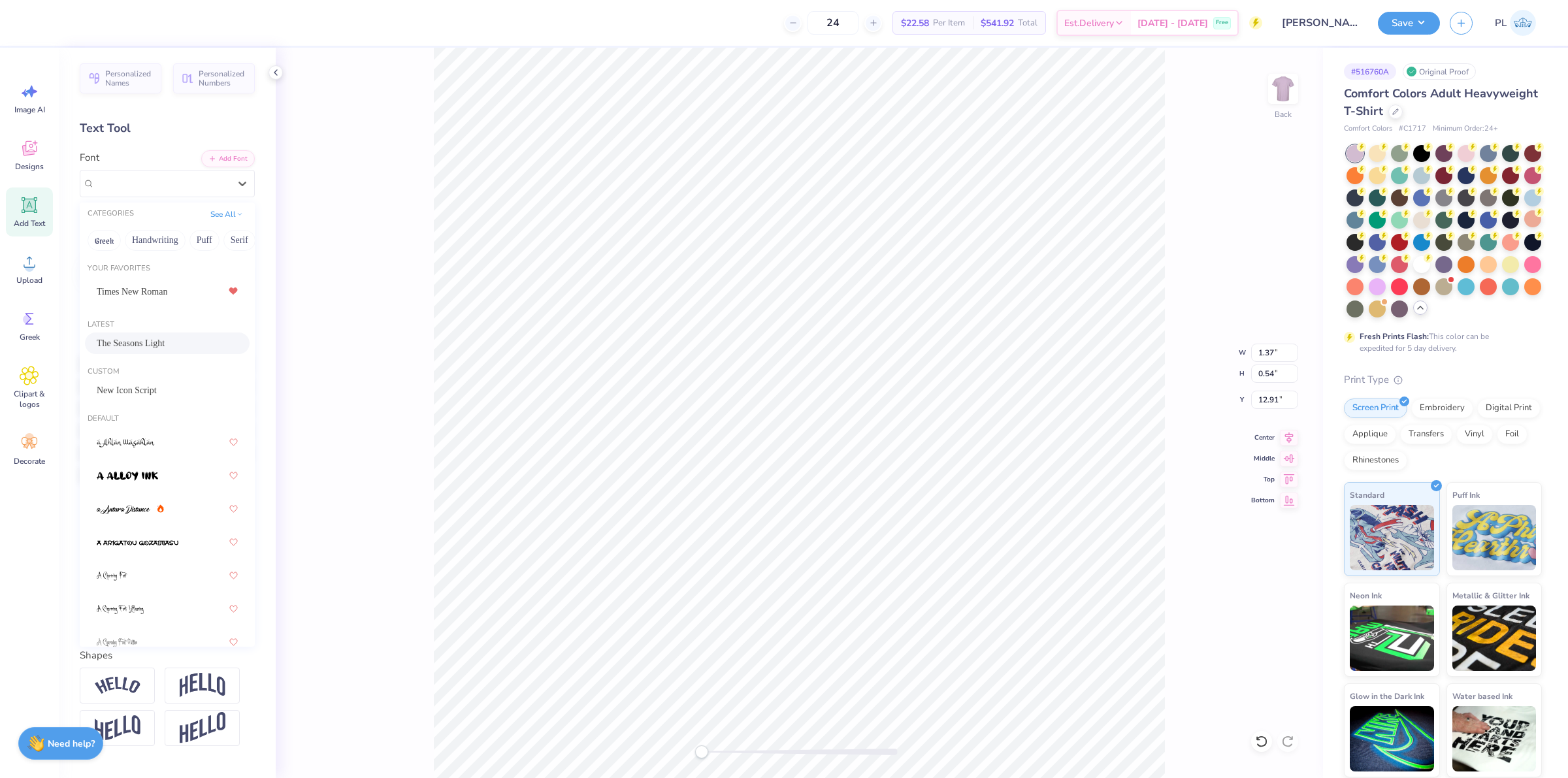
click at [157, 337] on span "The Seasons Light" at bounding box center [131, 343] width 68 height 14
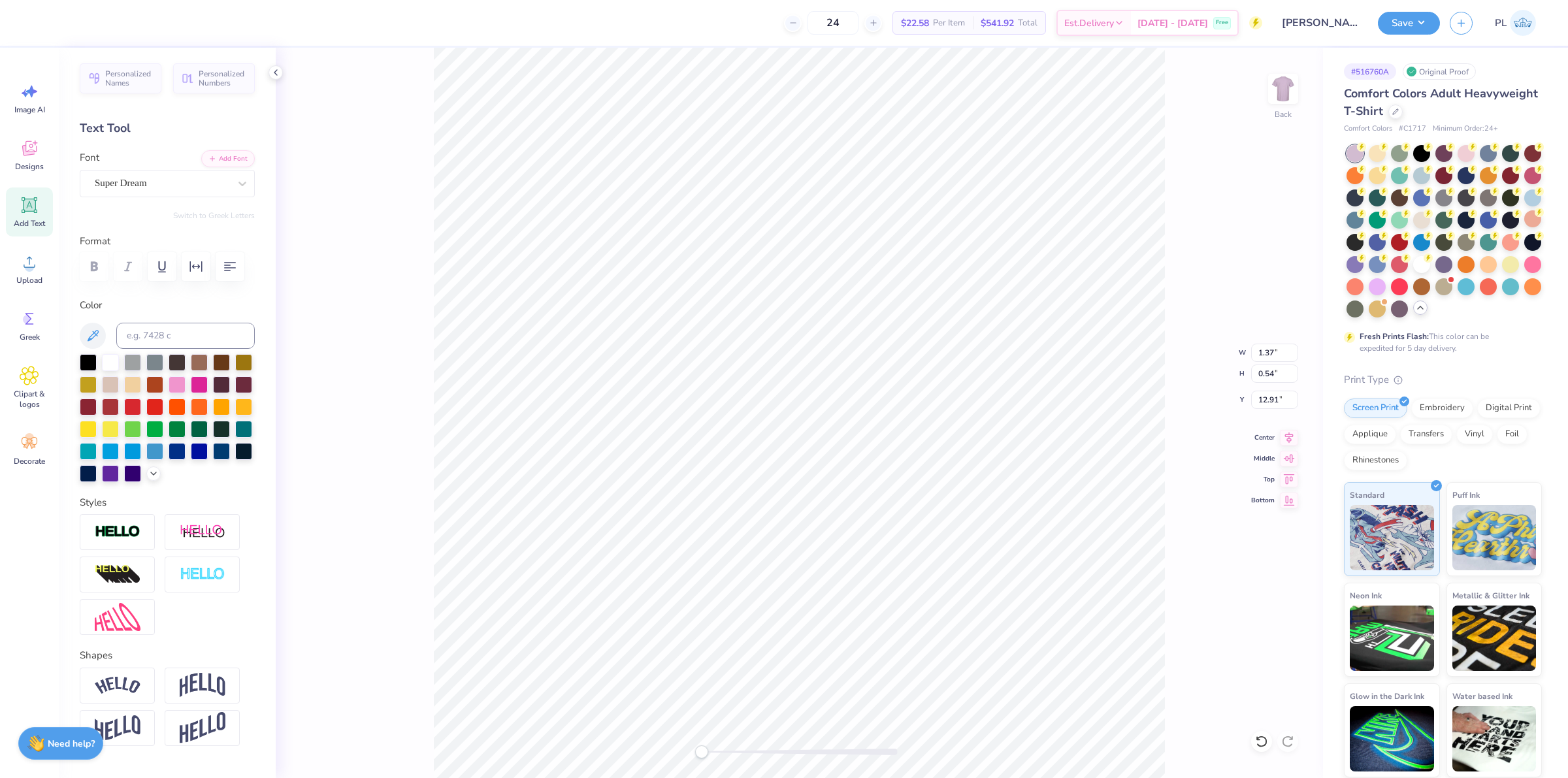
type input "1.54"
type input "0.51"
type input "12.93"
click at [144, 181] on div "Super Dream" at bounding box center [161, 183] width 137 height 20
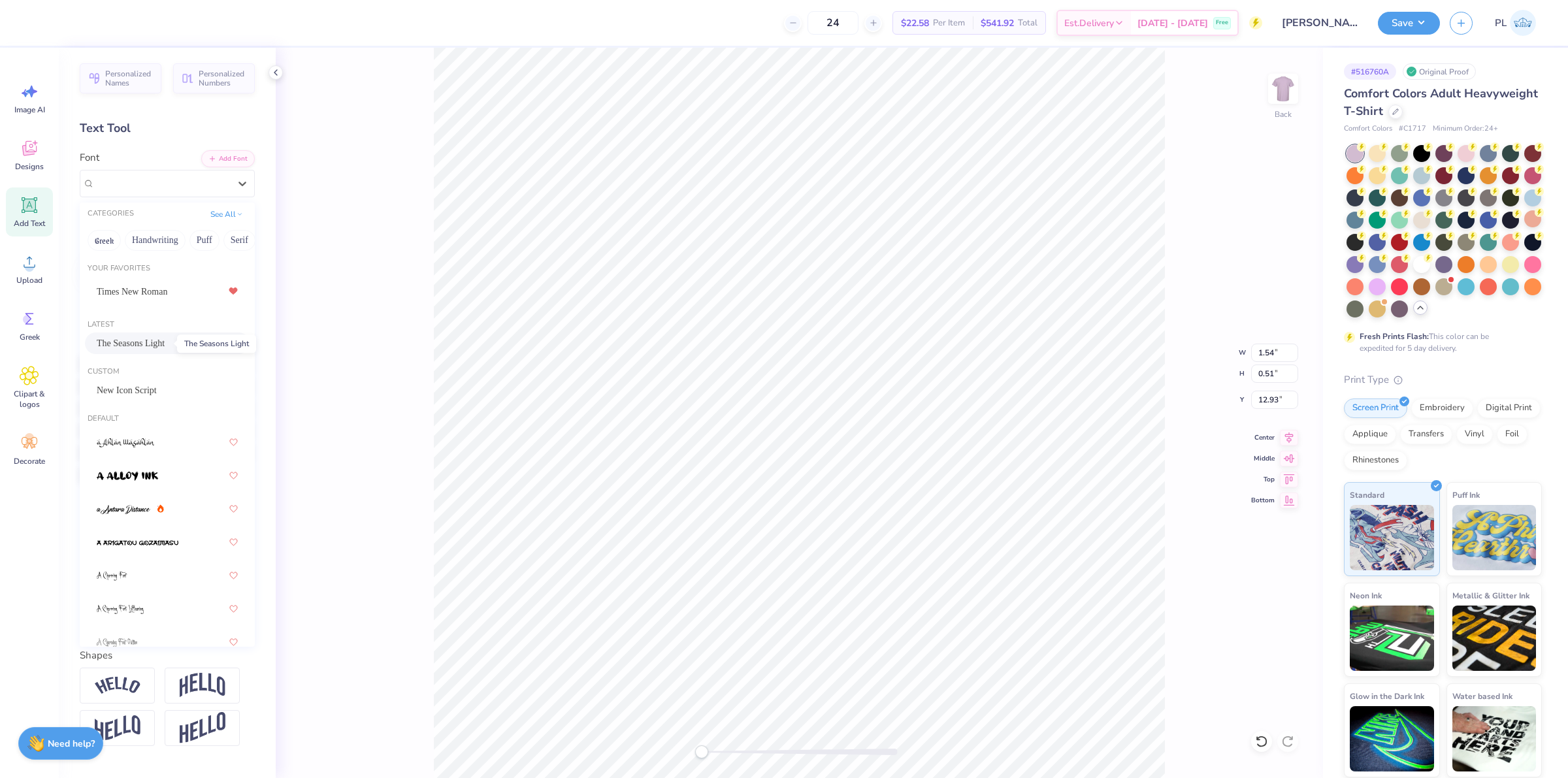
click at [116, 340] on span "The Seasons Light" at bounding box center [131, 343] width 68 height 14
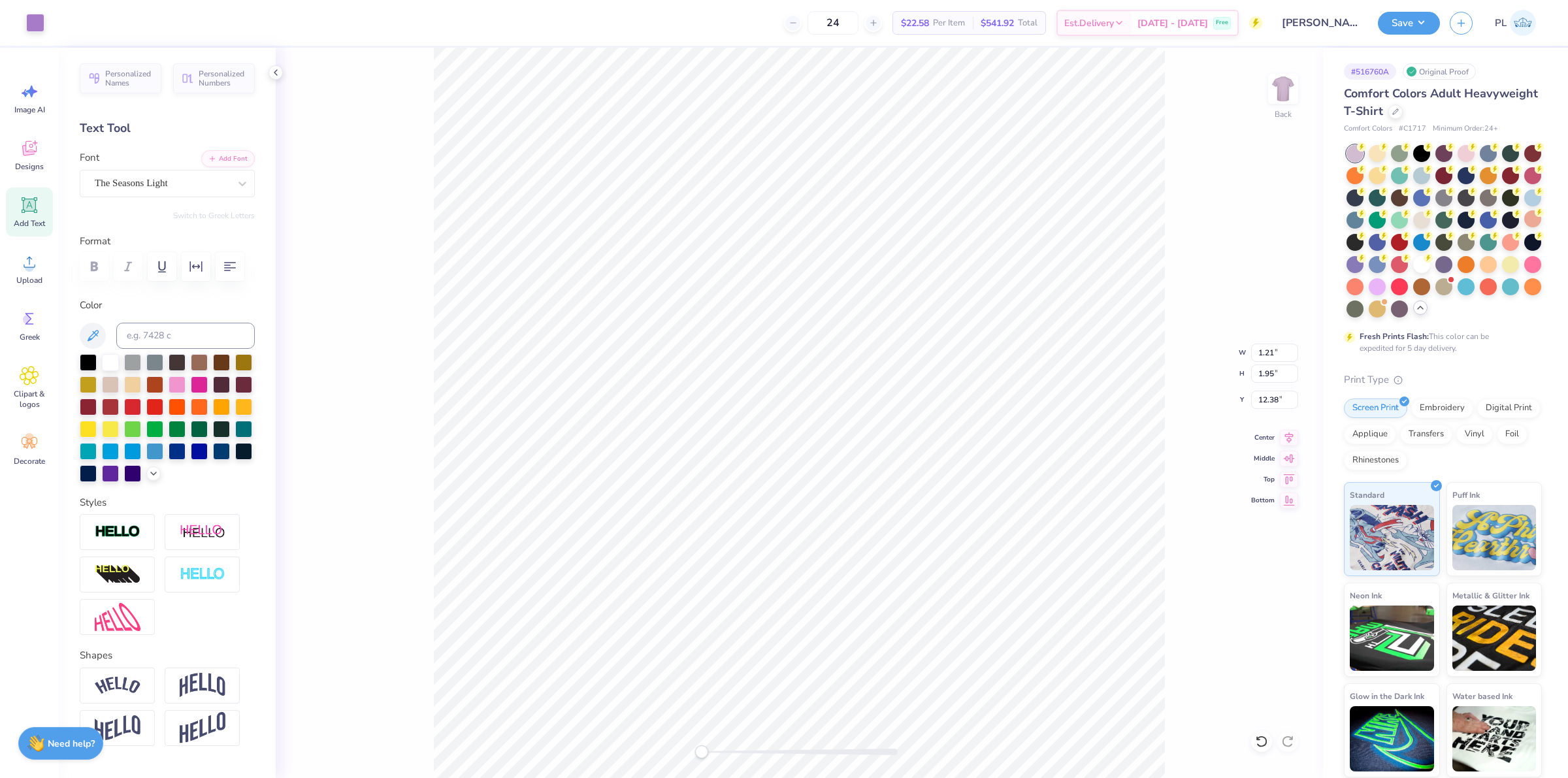
type input "1.15"
type input "0.61"
type input "12.93"
type input "5.15"
type input "11.17"
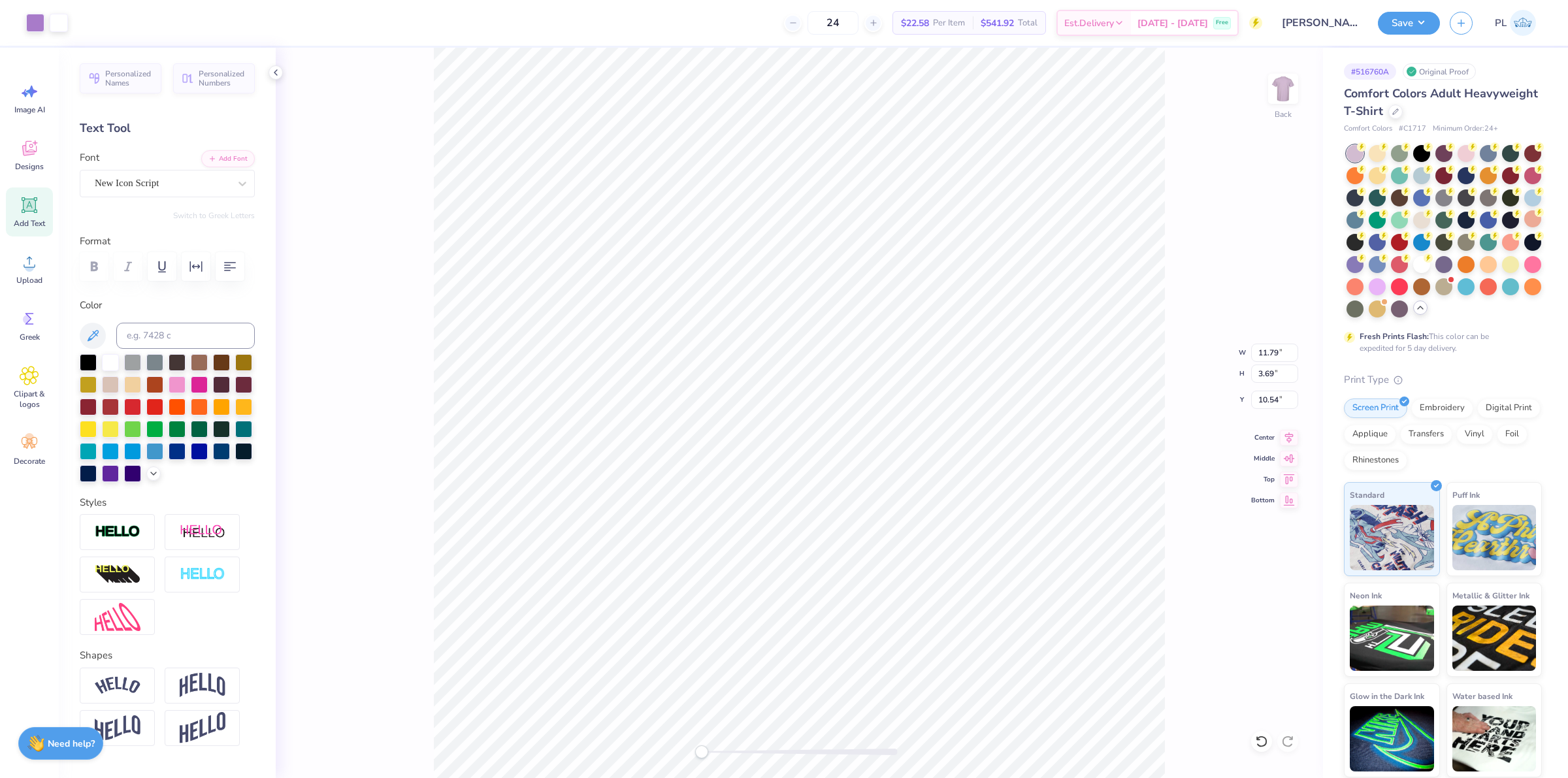
type input "3.54"
type input "10.56"
type input "10.89"
type input "3.48"
type input "10.58"
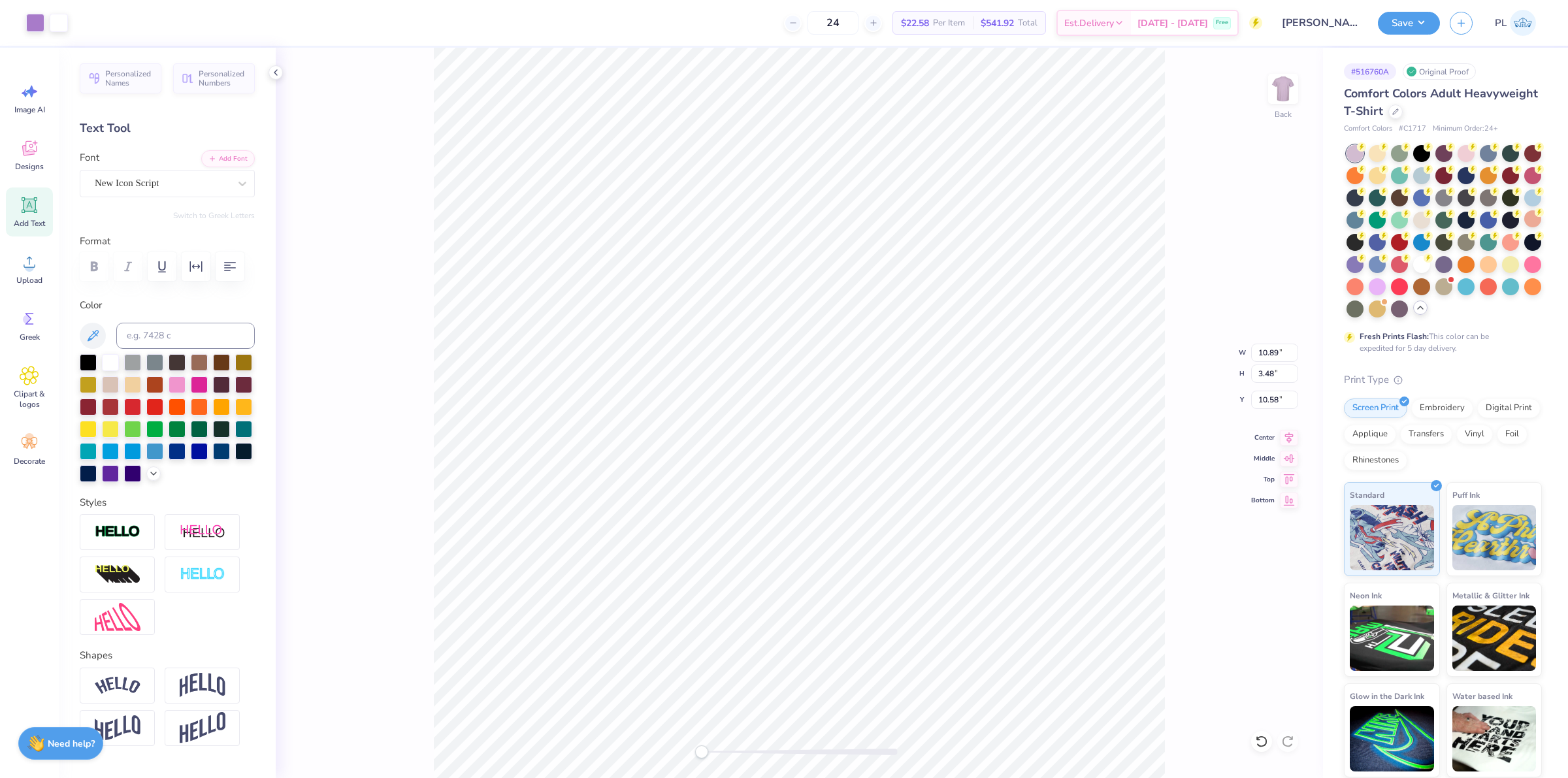
type input "11.12"
type input "3.53"
type input "10.57"
type input "10.91"
type input "3.48"
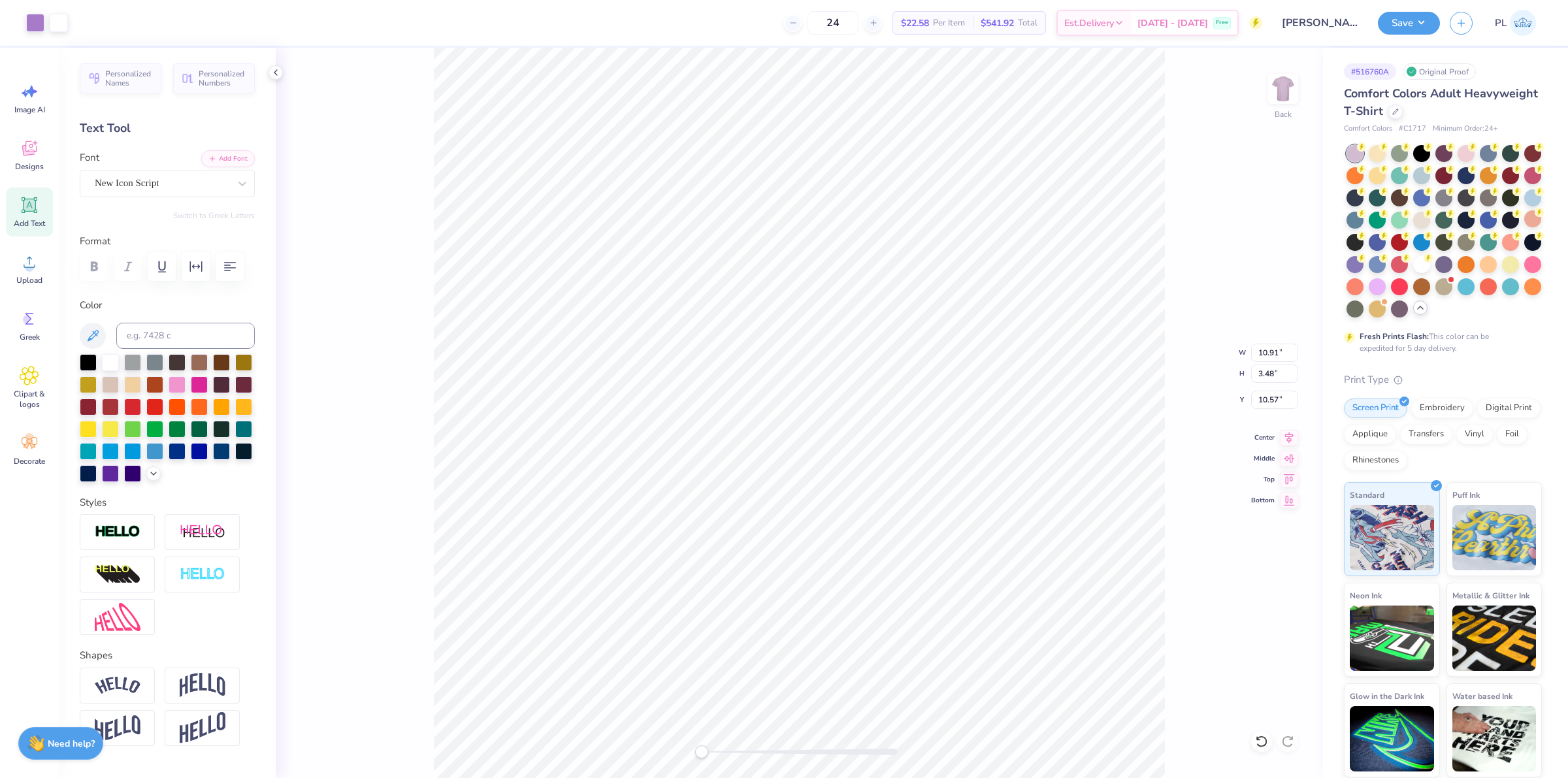
type input "10.90"
type input "10.58"
type input "11.06"
type input "3.52"
type input "10.57"
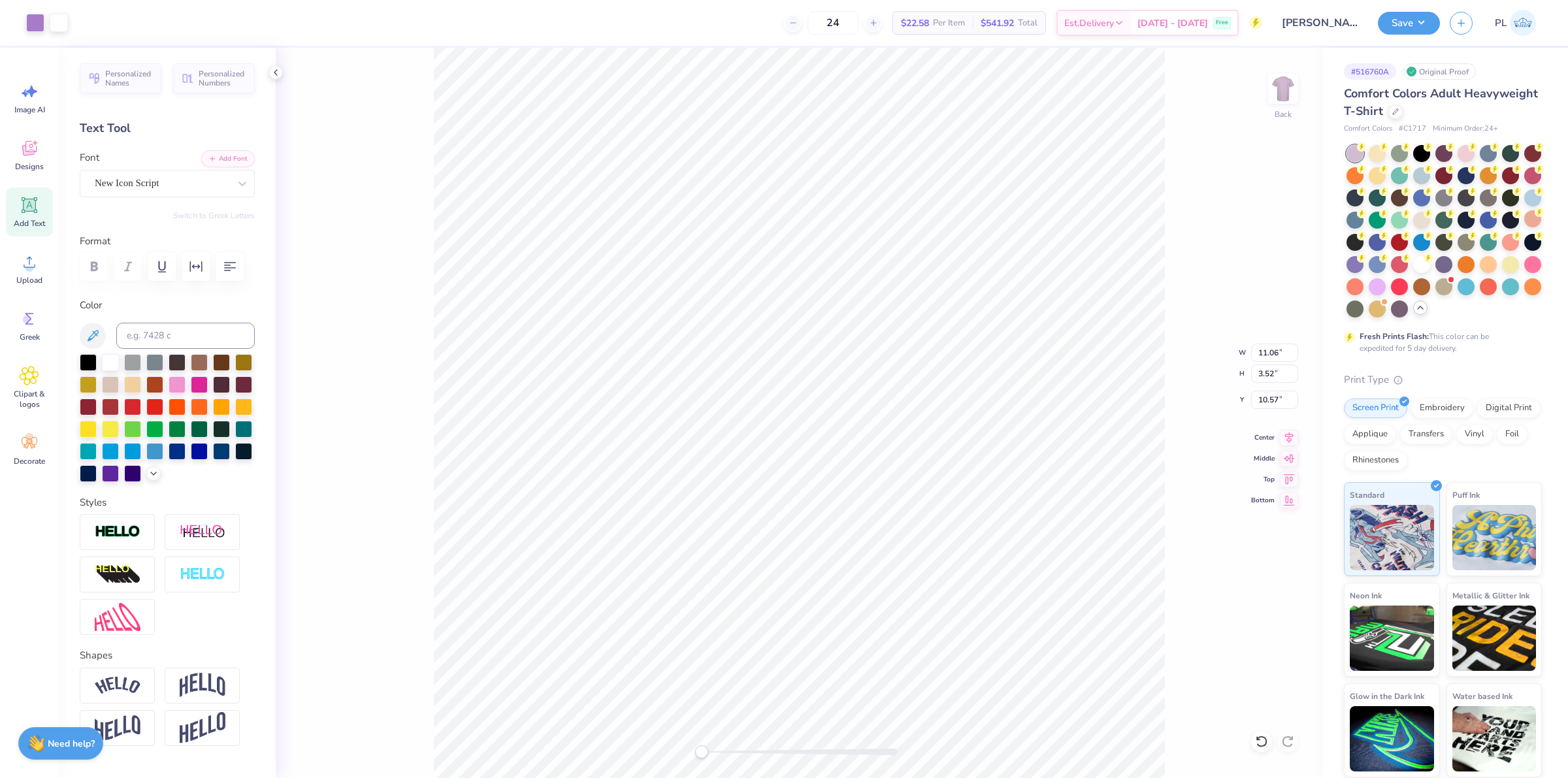
type input "10.94"
type input "3.49"
type input "11.04"
type input "3.51"
drag, startPoint x: 1255, startPoint y: 402, endPoint x: 1279, endPoint y: 399, distance: 24.2
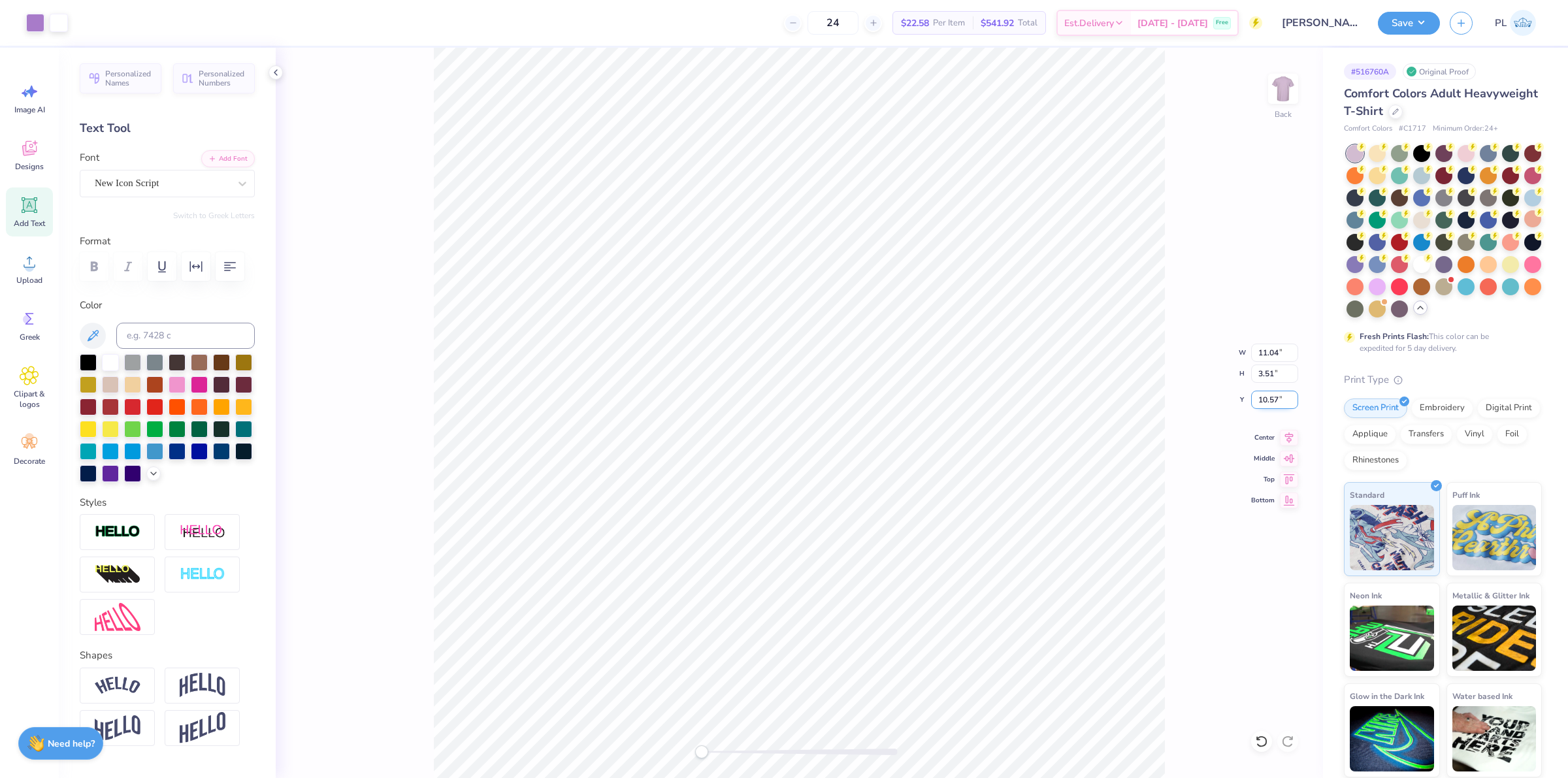
click at [1279, 399] on input "10.57" at bounding box center [1274, 400] width 47 height 18
type input "3.00"
click at [1272, 100] on img at bounding box center [1283, 89] width 52 height 52
click at [31, 273] on div "Upload" at bounding box center [29, 269] width 47 height 49
drag, startPoint x: 1255, startPoint y: 396, endPoint x: 1277, endPoint y: 392, distance: 22.4
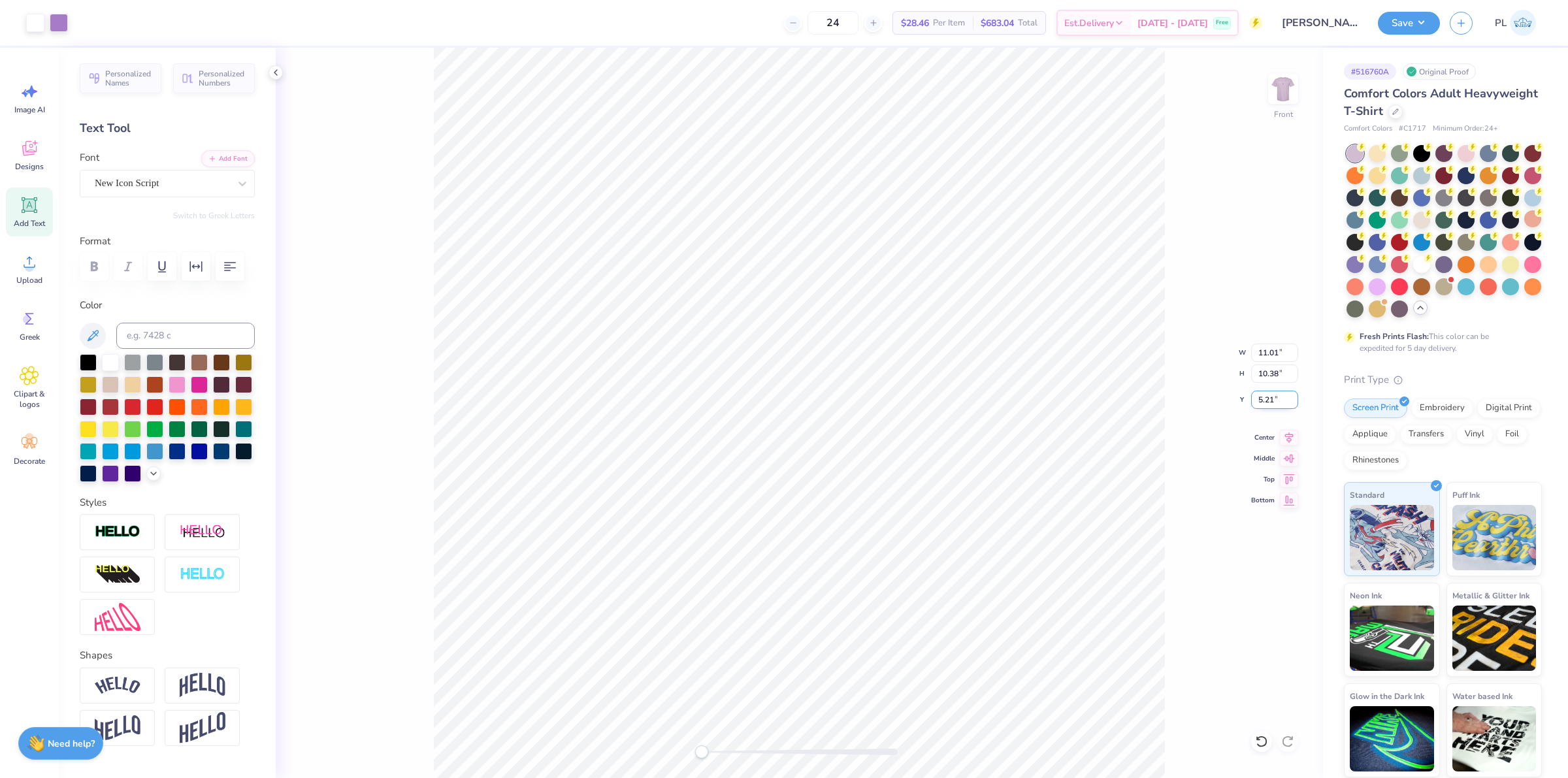
click at [1277, 392] on input "5.21" at bounding box center [1274, 400] width 47 height 18
type input "3"
click at [1402, 14] on button "Save" at bounding box center [1409, 21] width 62 height 23
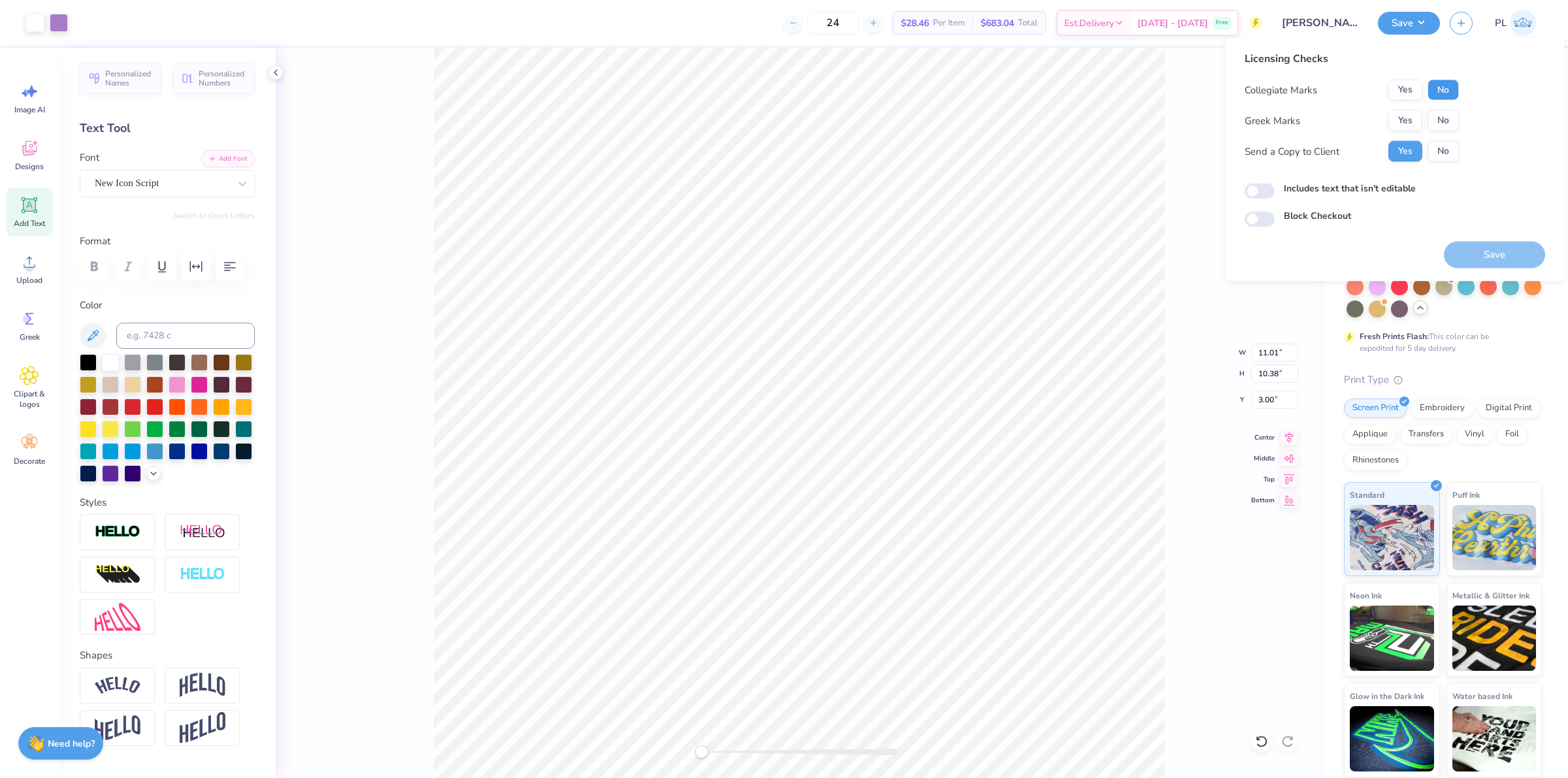
click at [1435, 87] on button "No" at bounding box center [1443, 90] width 31 height 21
click at [1397, 113] on button "Yes" at bounding box center [1405, 121] width 34 height 21
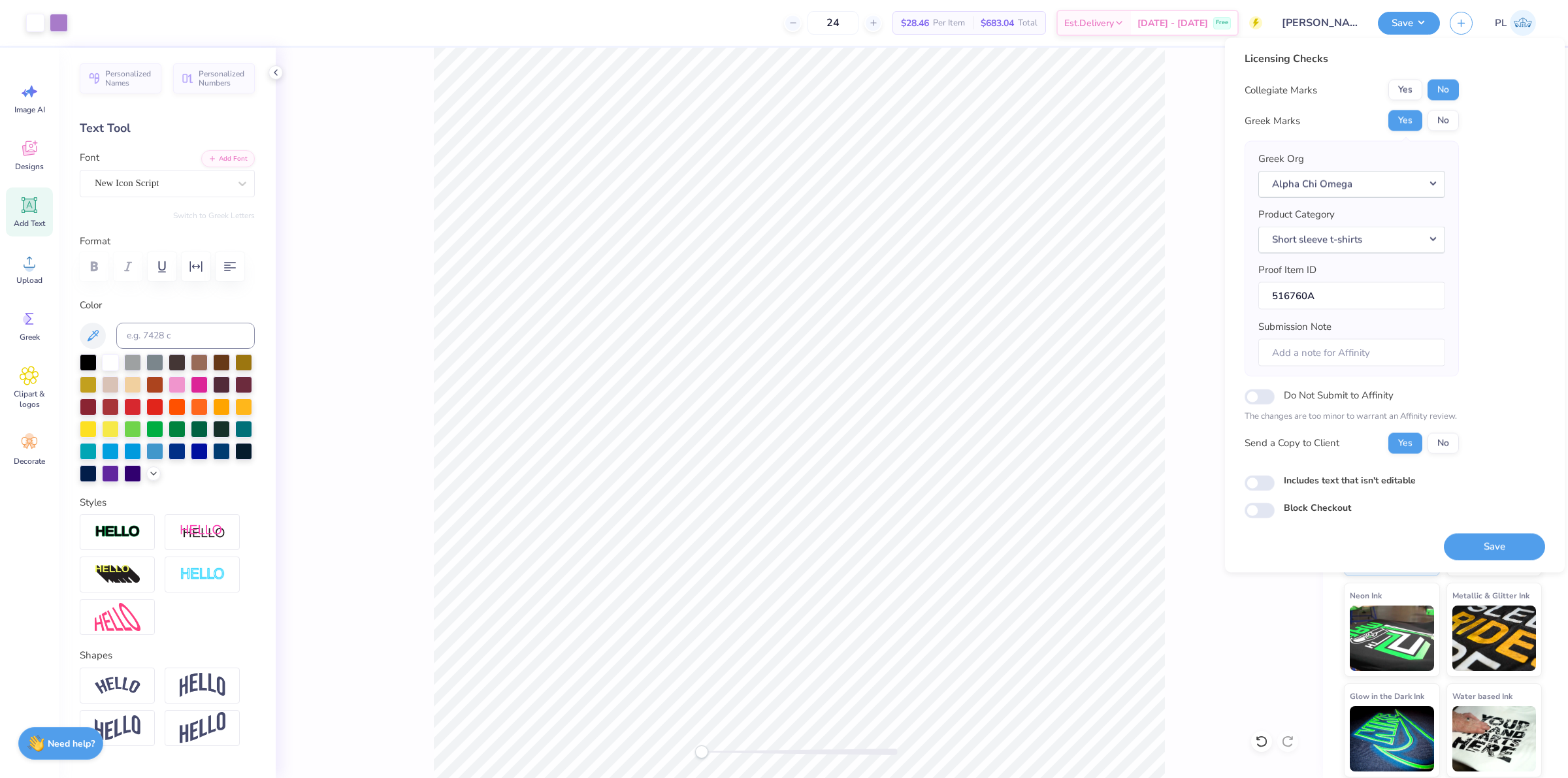
click at [1332, 484] on label "Includes text that isn't editable" at bounding box center [1350, 480] width 132 height 14
click at [1274, 484] on input "Includes text that isn't editable" at bounding box center [1259, 482] width 30 height 16
checkbox input "true"
click at [1467, 543] on button "Save" at bounding box center [1494, 546] width 101 height 27
